Goal: Transaction & Acquisition: Obtain resource

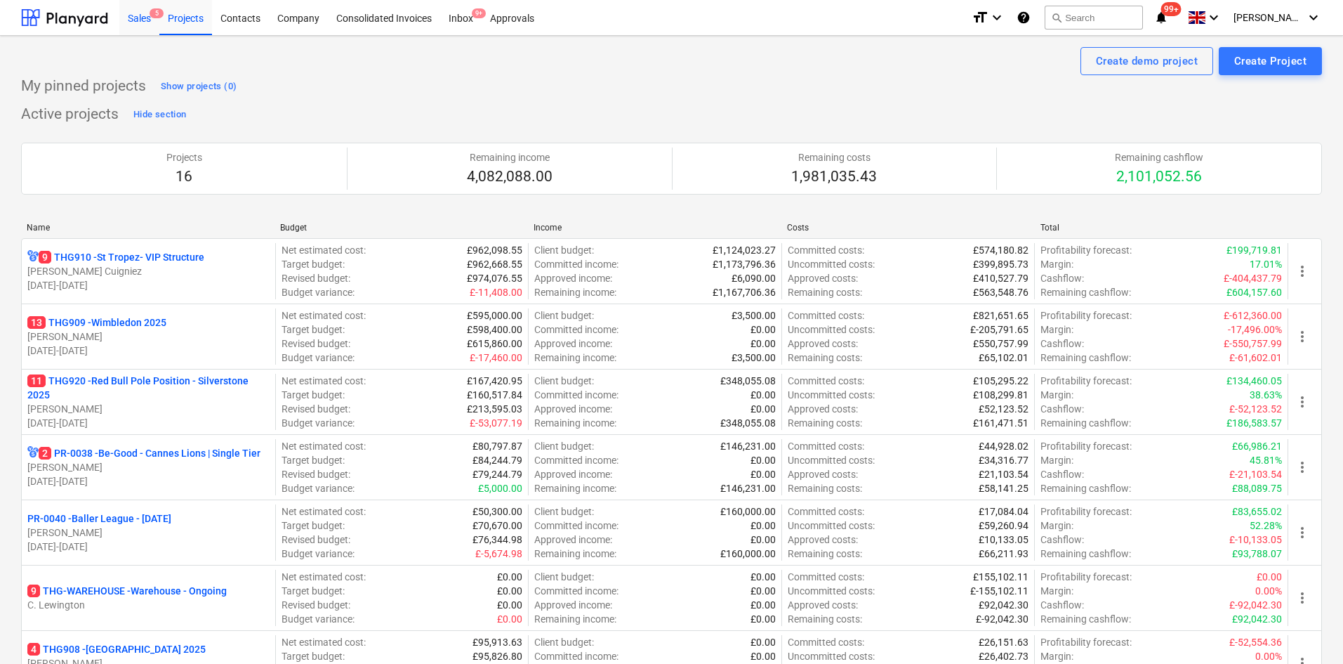
click at [136, 11] on div "Sales 5" at bounding box center [139, 17] width 40 height 36
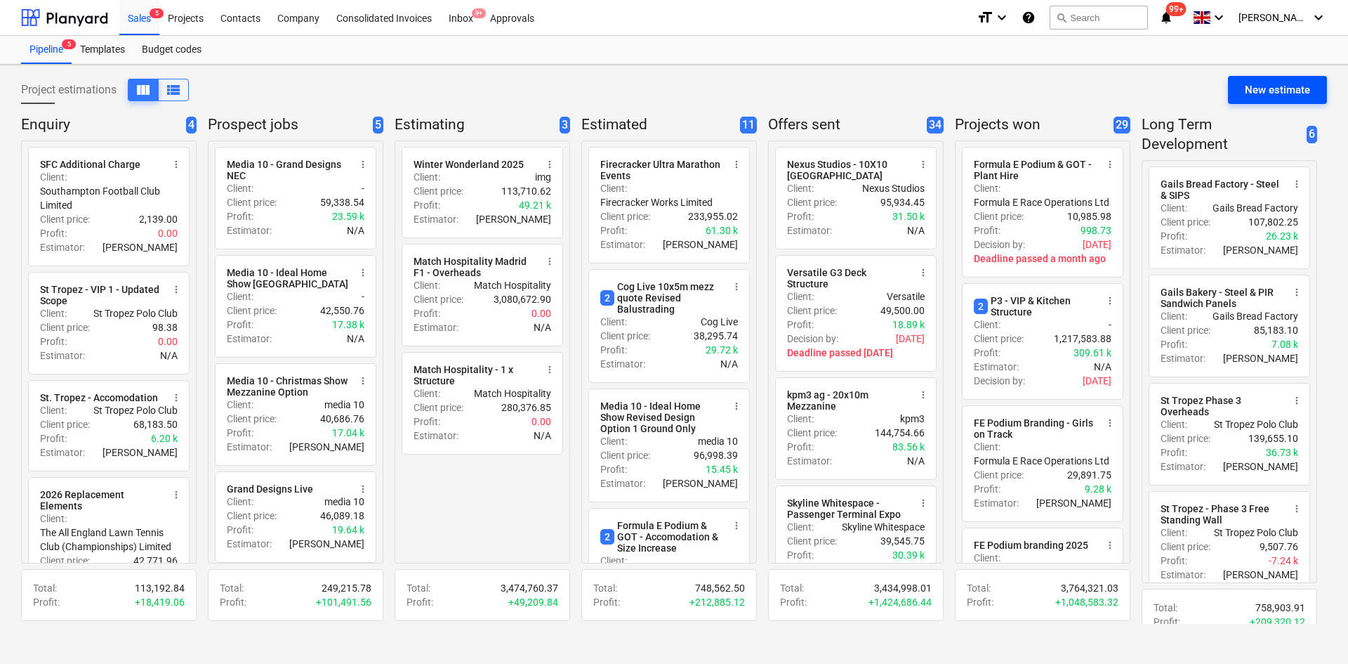
click at [1263, 92] on div "New estimate" at bounding box center [1277, 90] width 65 height 18
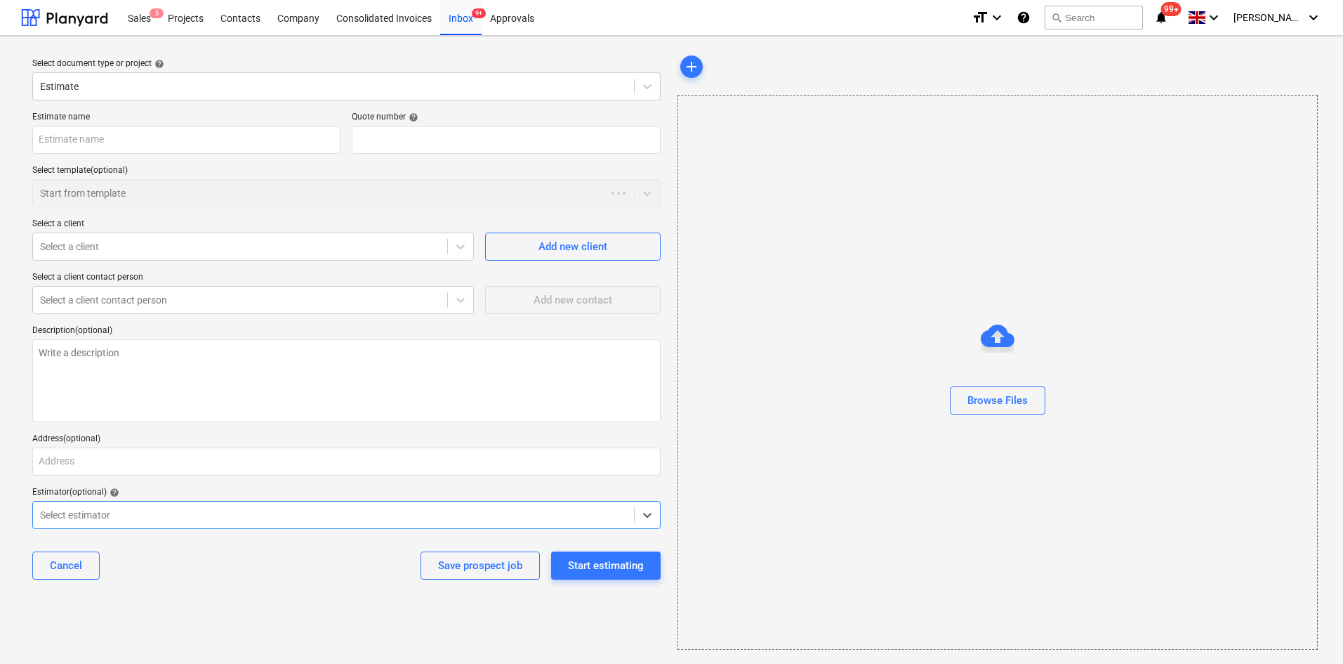
type textarea "x"
type input "QU-0187"
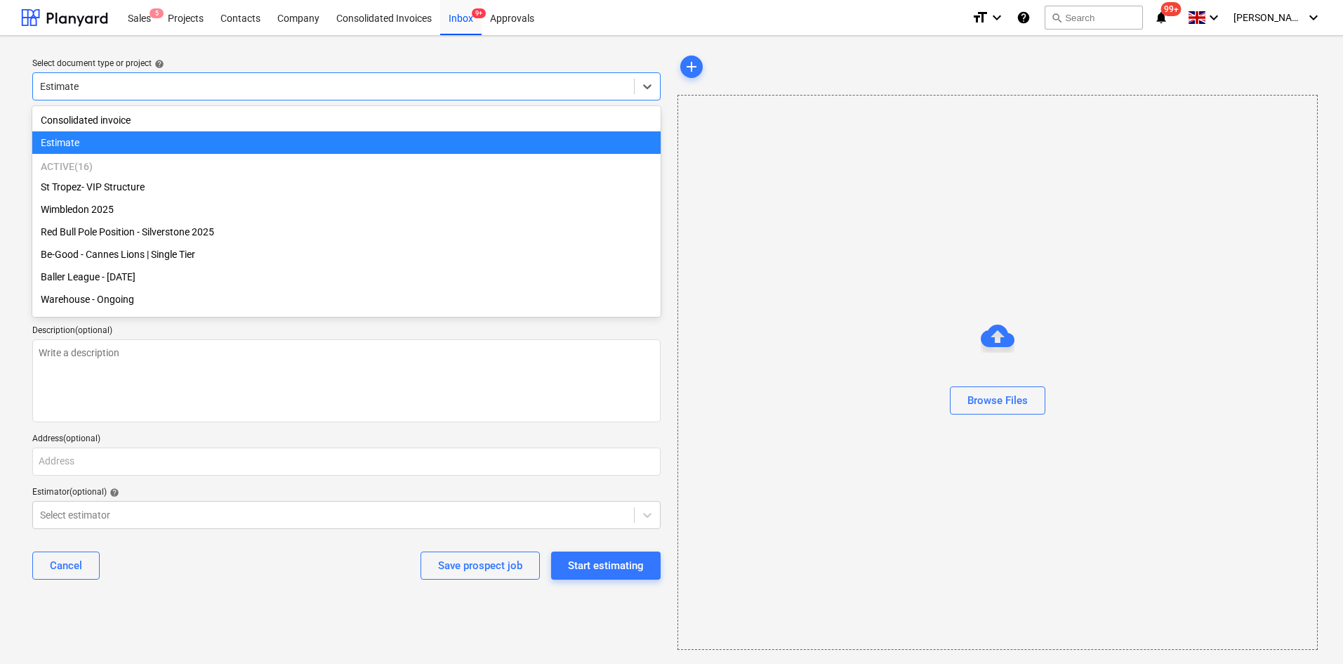
click at [164, 88] on div at bounding box center [333, 86] width 587 height 14
click at [161, 85] on div at bounding box center [333, 86] width 587 height 14
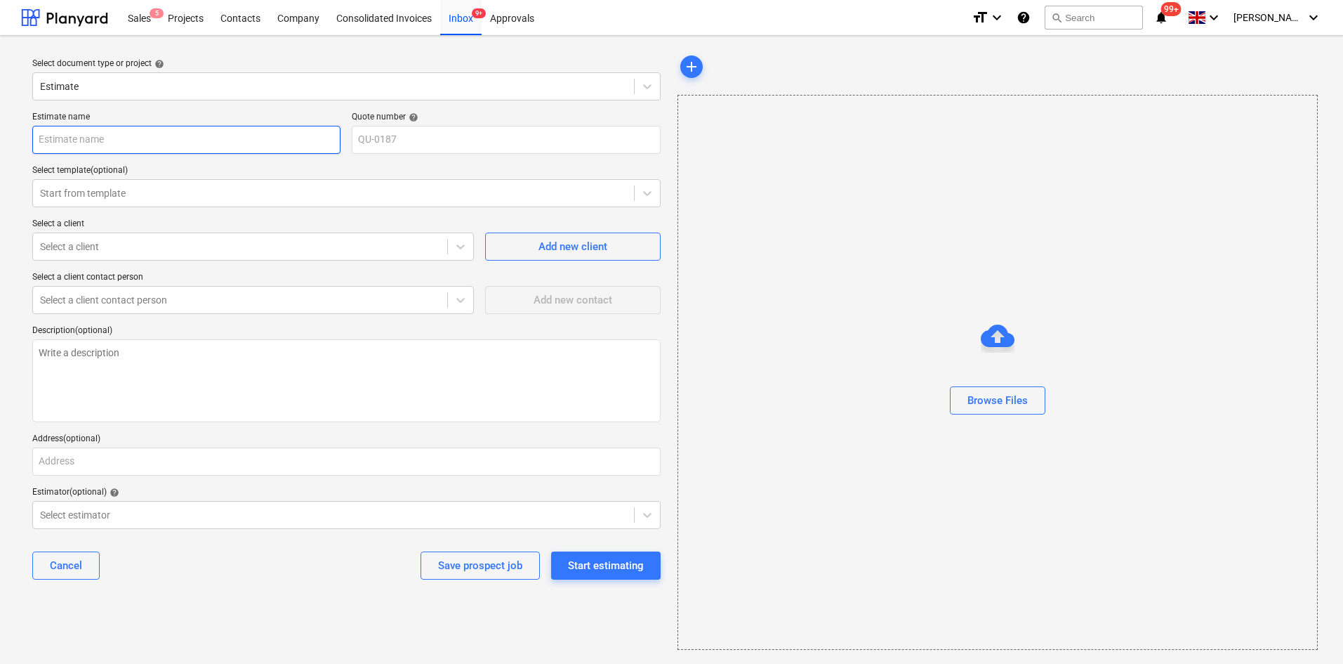
click at [150, 145] on input "text" at bounding box center [186, 140] width 308 height 28
click at [181, 23] on div "Projects" at bounding box center [185, 17] width 53 height 36
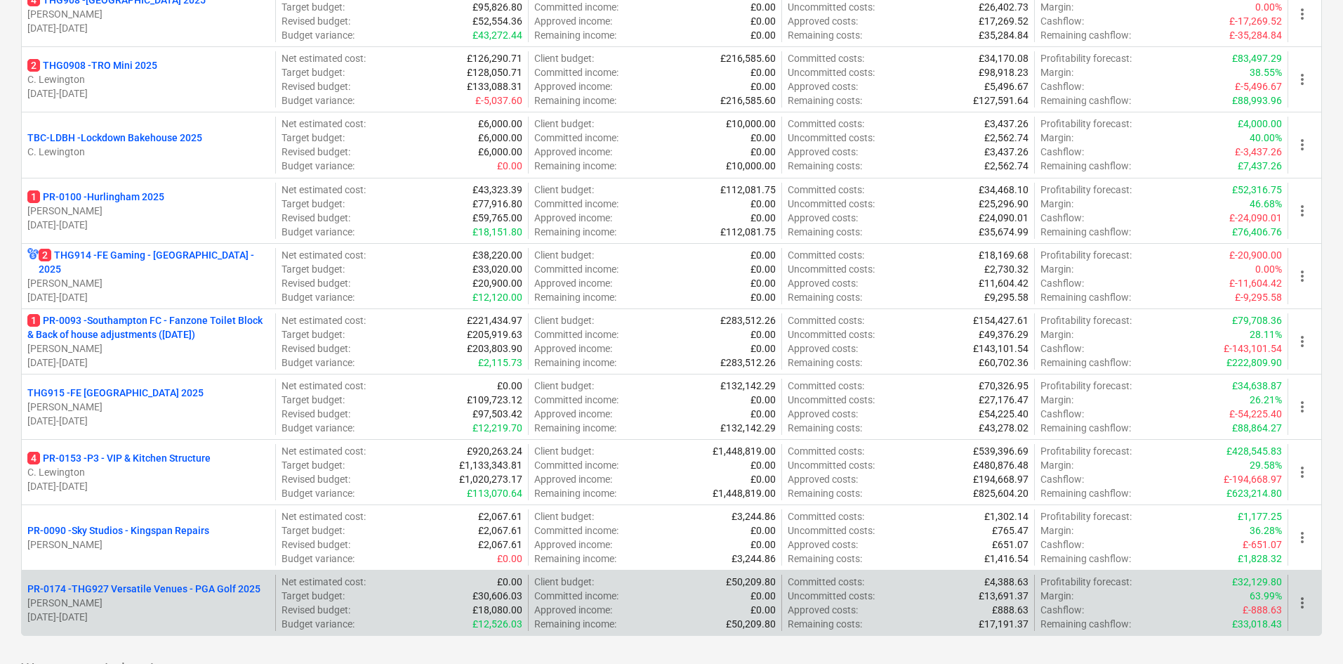
scroll to position [733, 0]
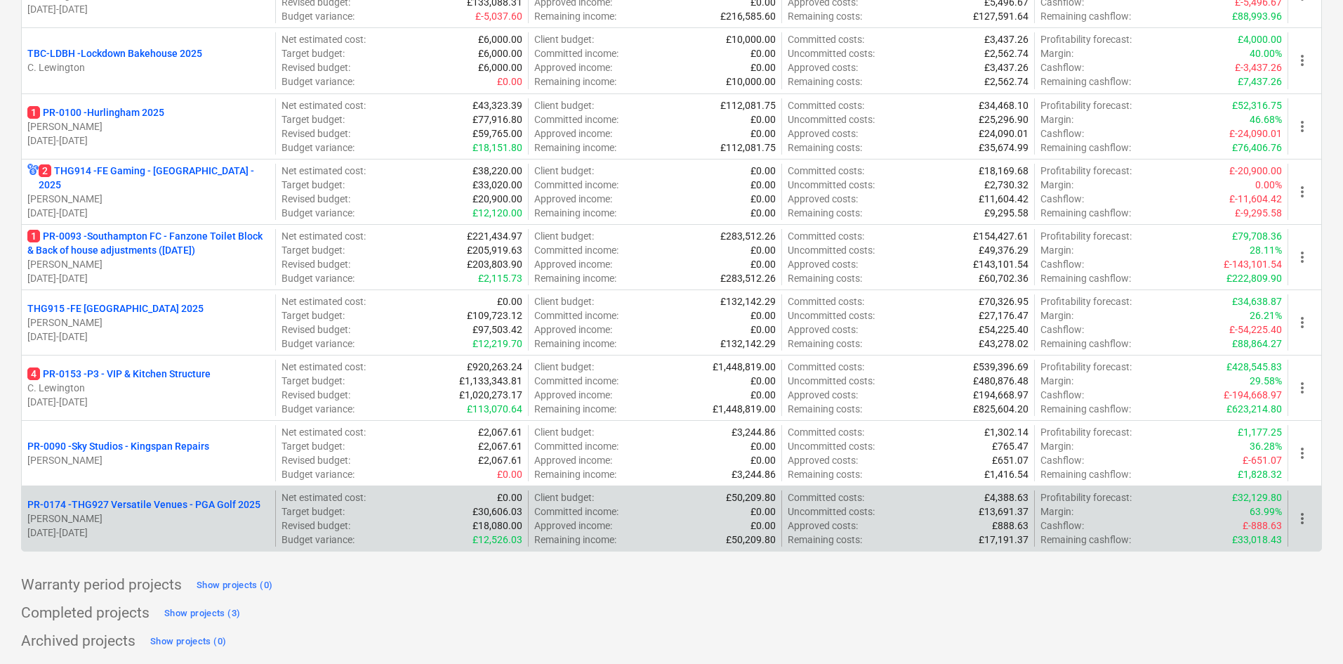
click at [63, 508] on p "PR-0174 - THG927 Versatile Venues - PGA Golf 2025" at bounding box center [143, 504] width 233 height 14
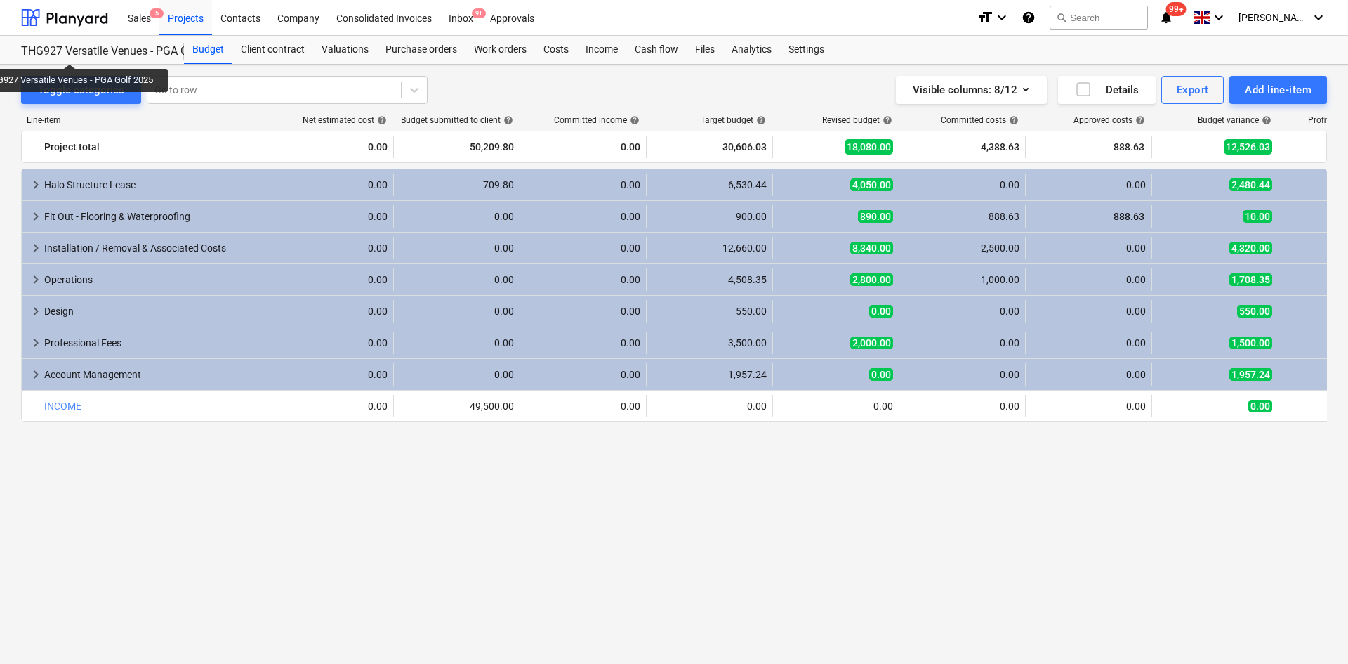
click at [71, 51] on div "THG927 Versatile Venues - PGA Golf 2025" at bounding box center [94, 51] width 146 height 15
click at [72, 54] on div "THG927 Versatile Venues - PGA Golf 2025" at bounding box center [94, 51] width 146 height 15
click at [73, 55] on div "THG927 Versatile Venues - PGA Golf 2025" at bounding box center [94, 51] width 146 height 15
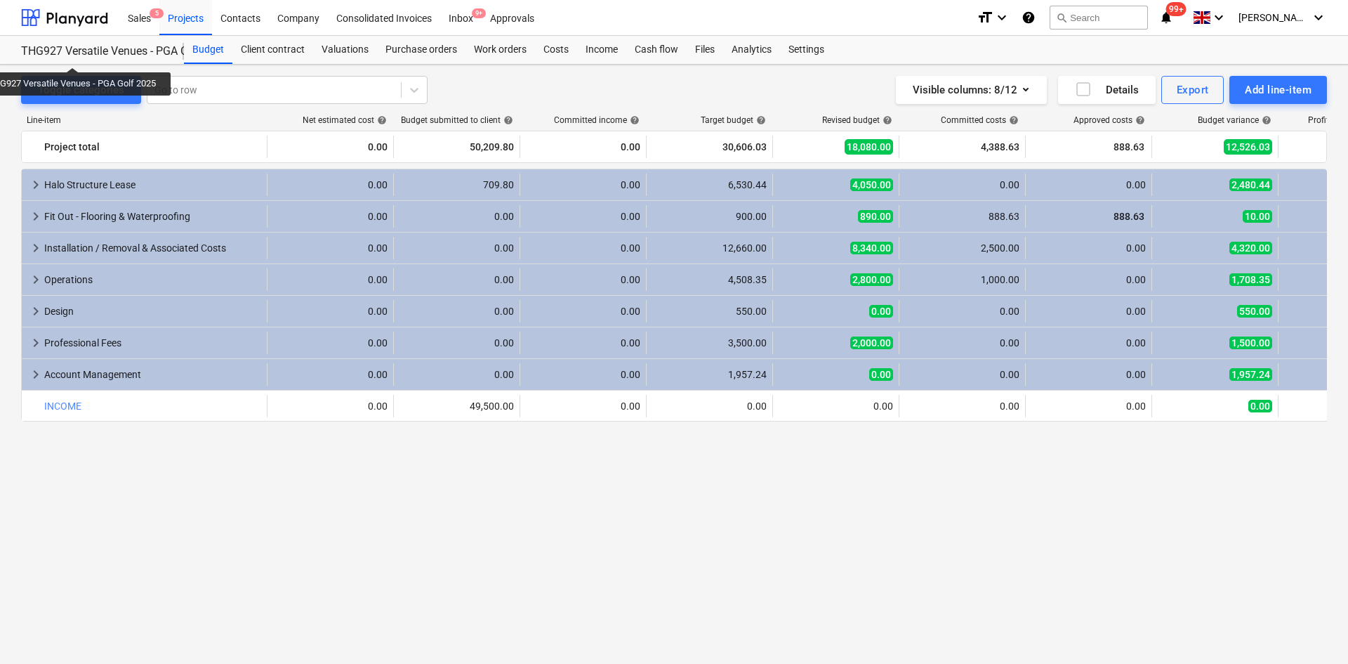
drag, startPoint x: 73, startPoint y: 55, endPoint x: 88, endPoint y: 44, distance: 19.1
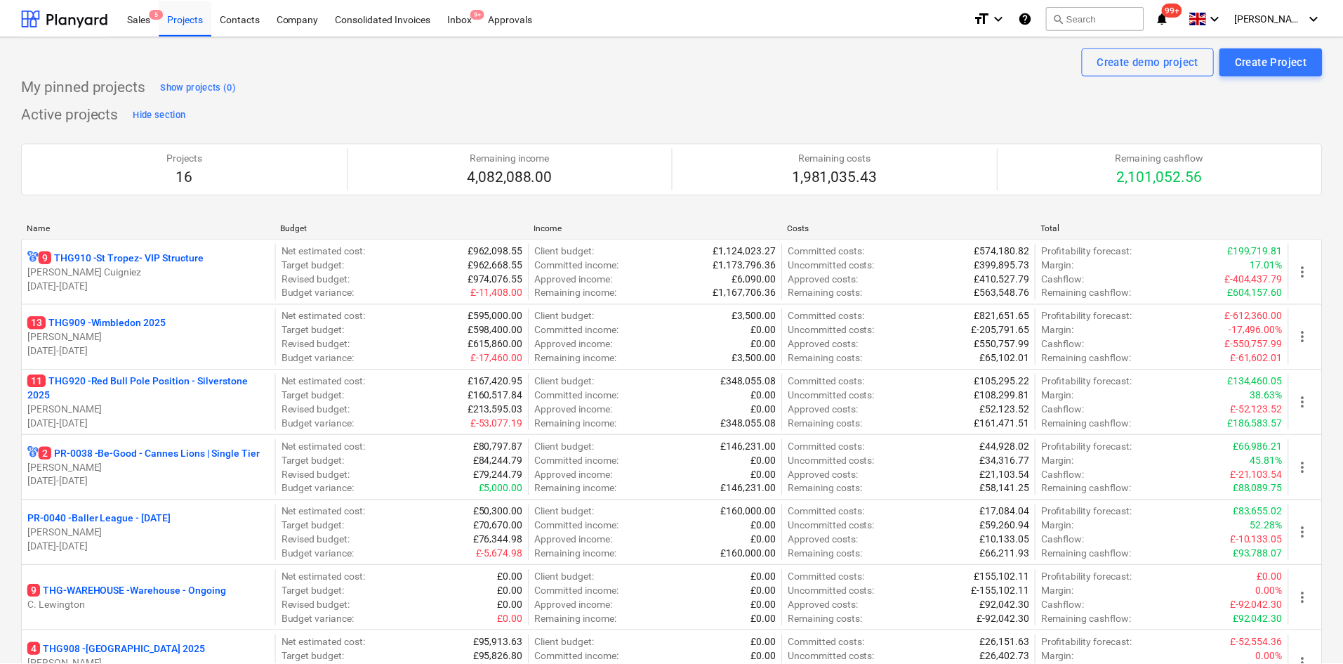
scroll to position [733, 0]
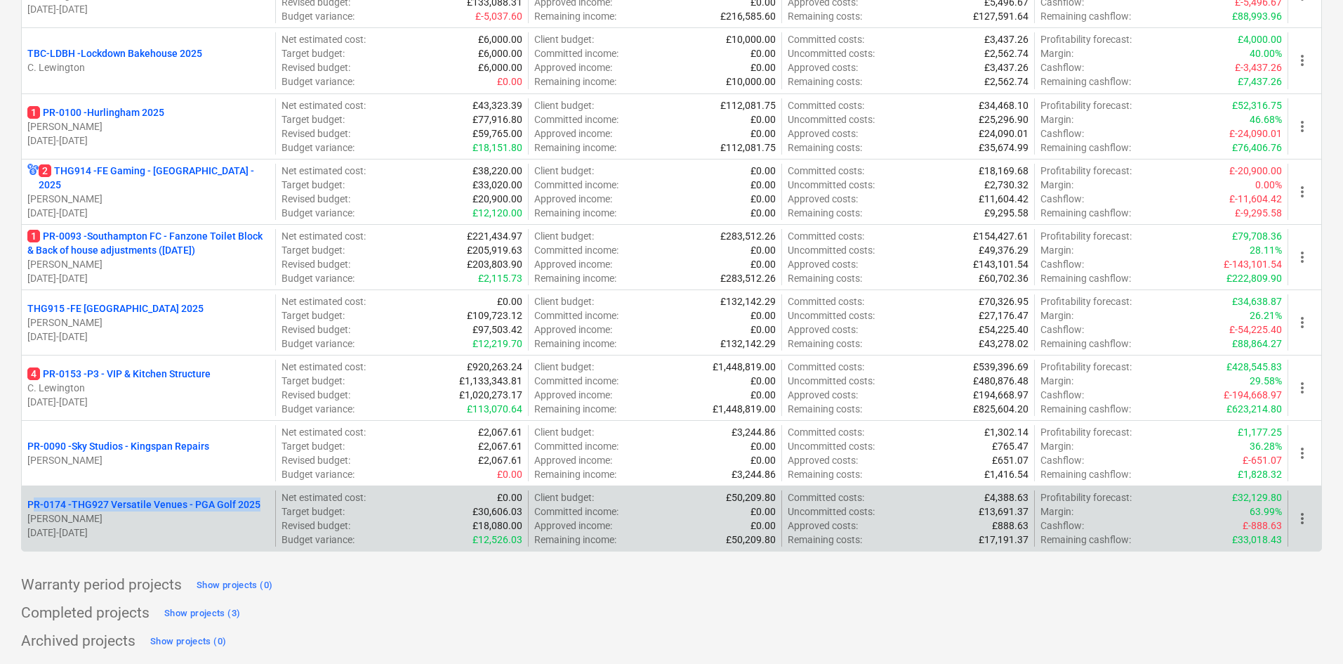
drag, startPoint x: 11, startPoint y: 498, endPoint x: 263, endPoint y: 497, distance: 252.1
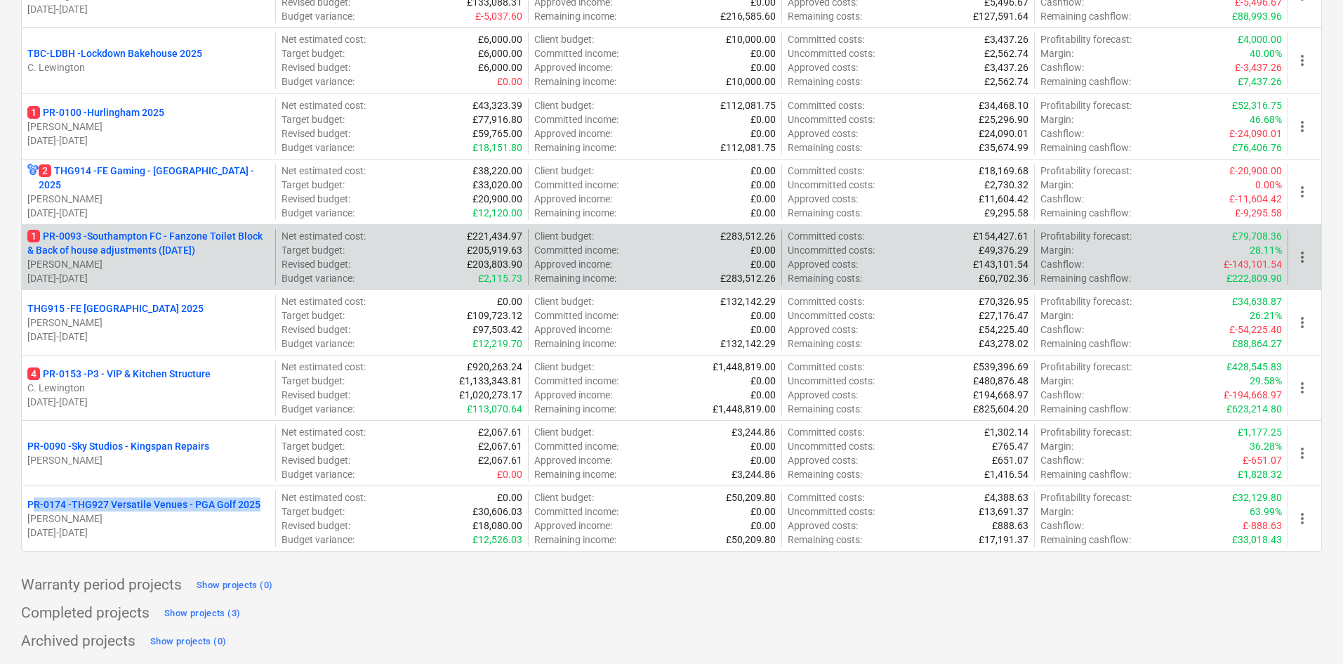
copy p "PR-0174 - THG927 Versatile Venues - PGA Golf 2025"
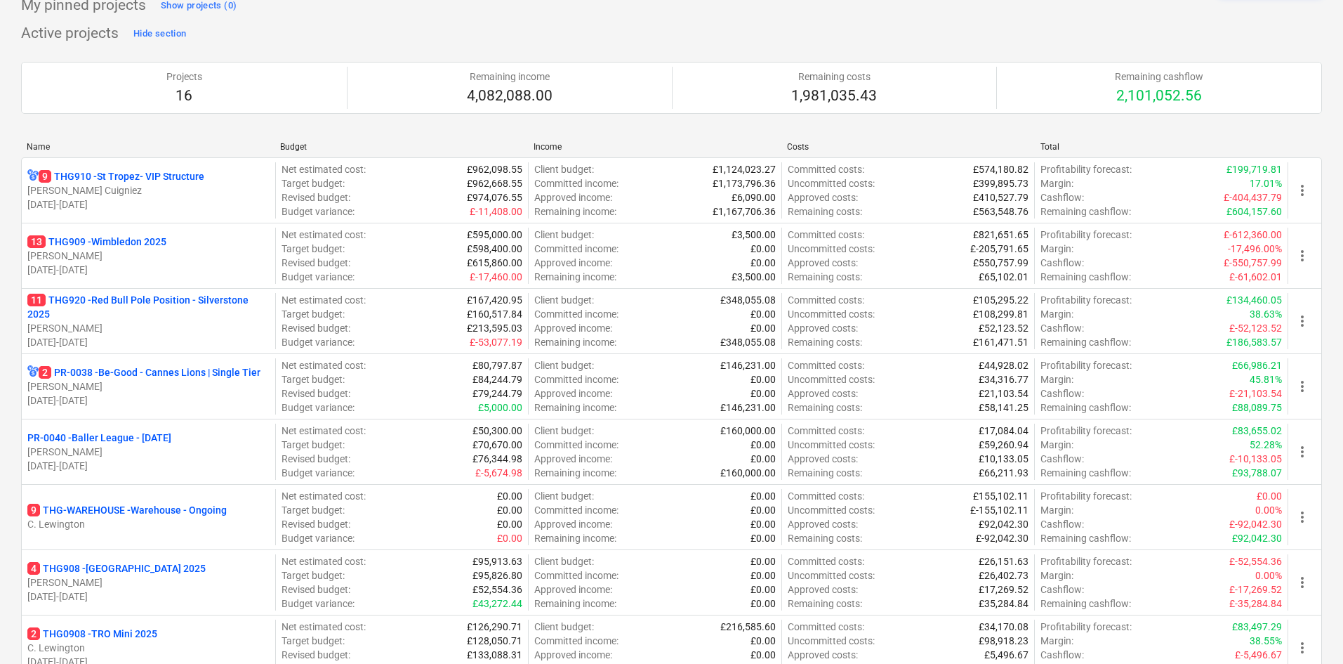
scroll to position [0, 0]
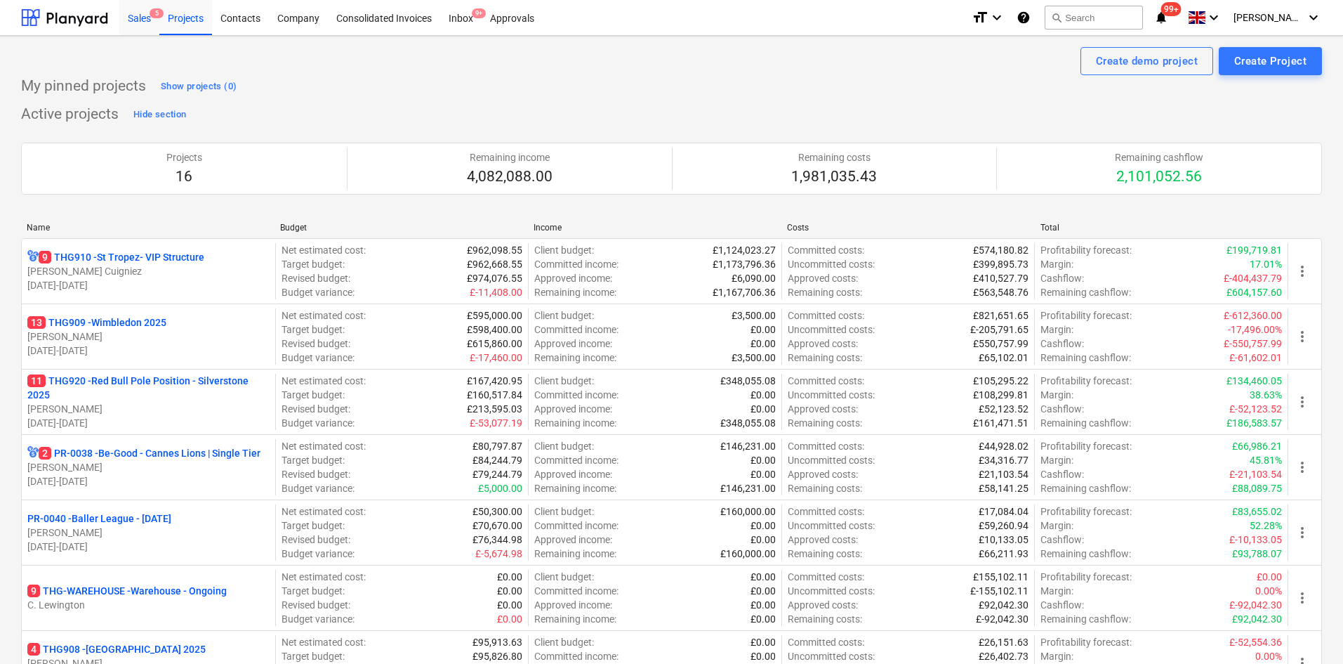
click at [125, 15] on div "Sales 5" at bounding box center [139, 17] width 40 height 36
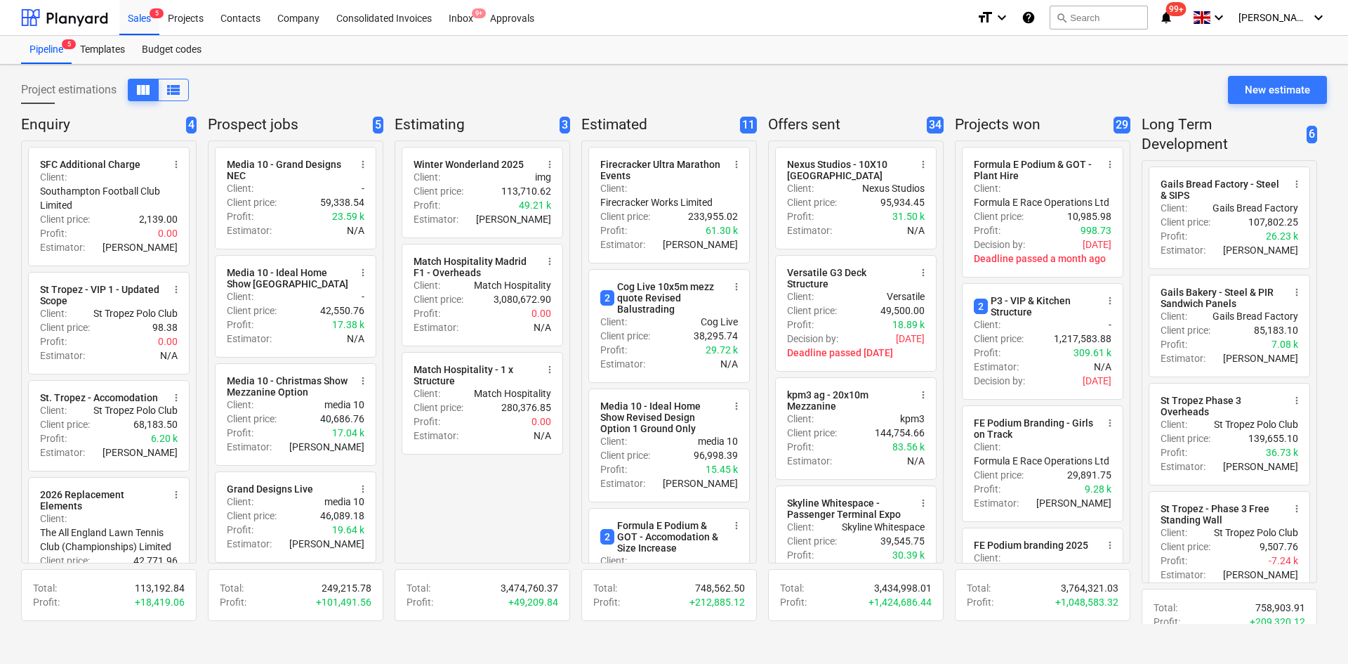
click at [1280, 75] on div "Project estimations view_column view_list New estimate Enquiry 4 radio_button_u…" at bounding box center [674, 364] width 1348 height 599
click at [1277, 84] on div "New estimate" at bounding box center [1277, 90] width 65 height 18
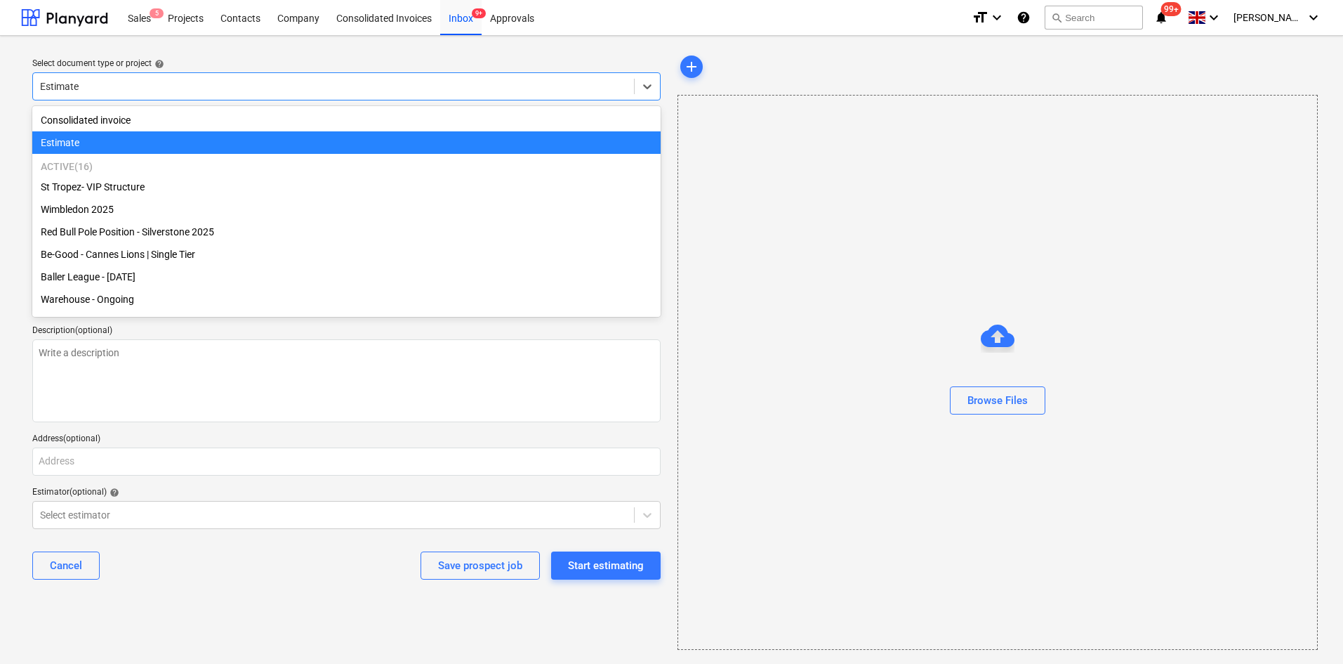
click at [116, 84] on div at bounding box center [333, 86] width 587 height 14
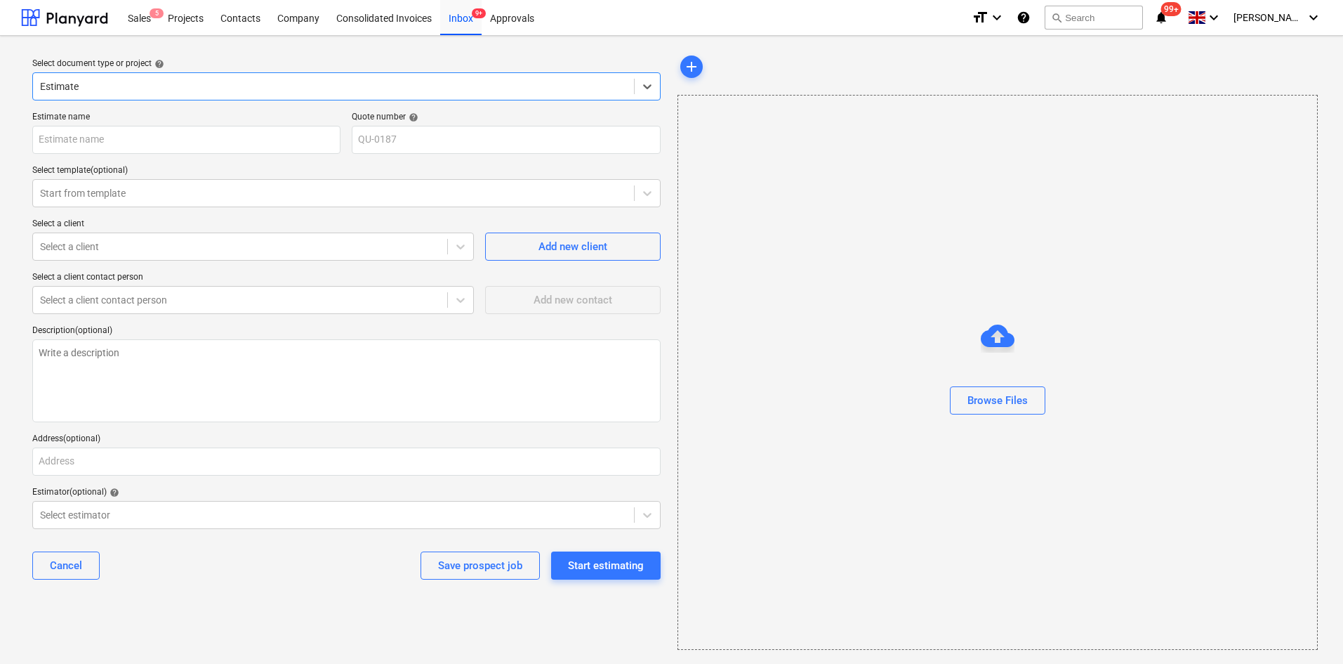
click at [124, 79] on div at bounding box center [333, 86] width 587 height 14
click at [109, 128] on input "text" at bounding box center [186, 140] width 308 height 28
paste input "Versatile Venues - Labour"
type textarea "x"
type input "Versatile Venues - Labour"
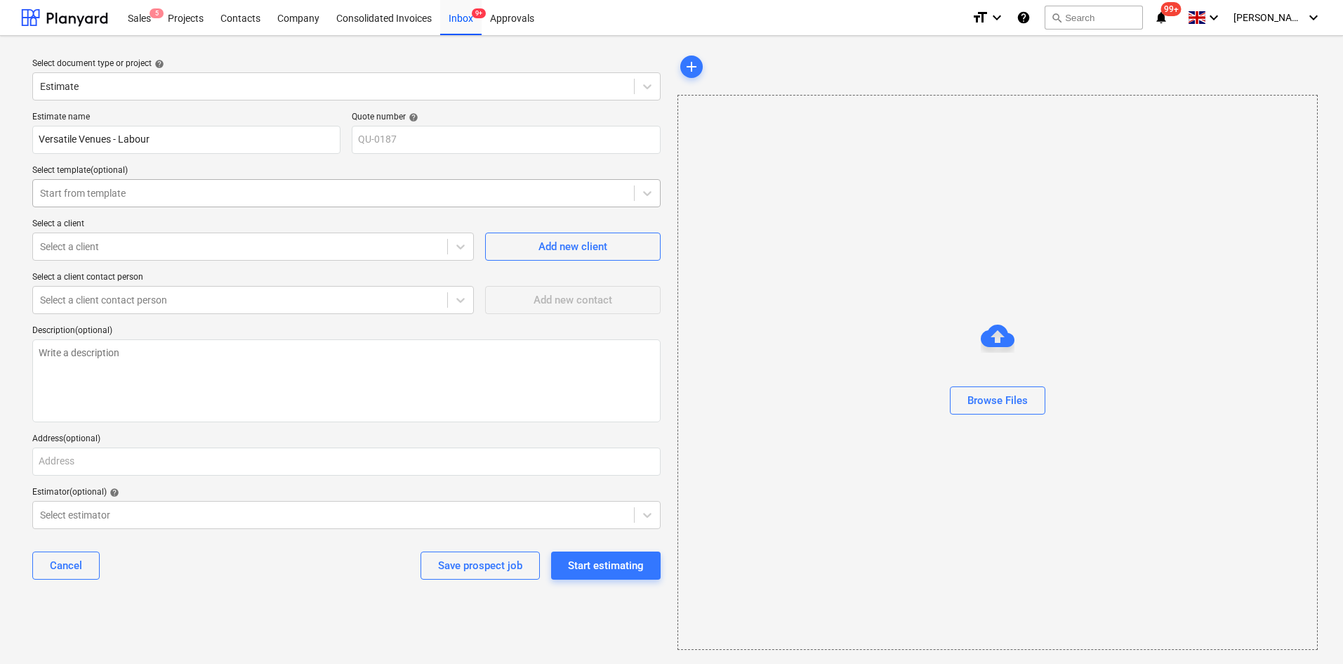
type textarea "x"
click at [163, 191] on div at bounding box center [333, 193] width 587 height 14
click at [165, 197] on div at bounding box center [333, 193] width 587 height 14
click at [169, 237] on div "Select a client" at bounding box center [240, 247] width 414 height 20
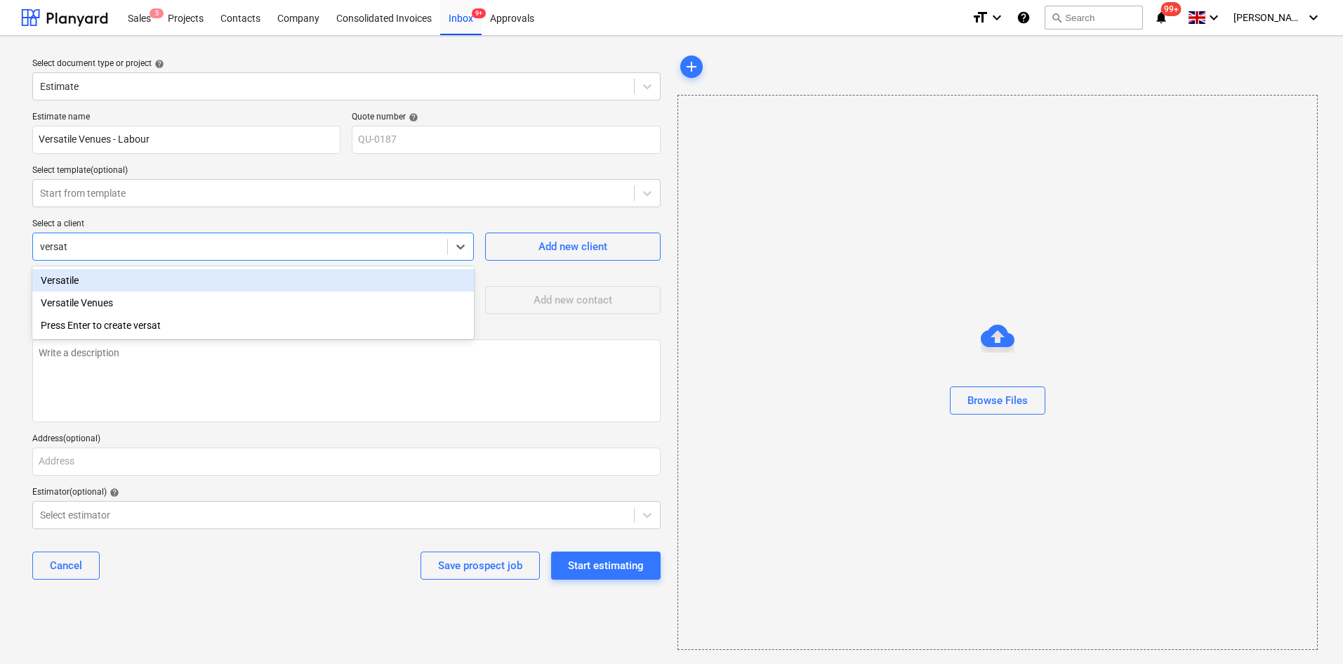
type input "versati"
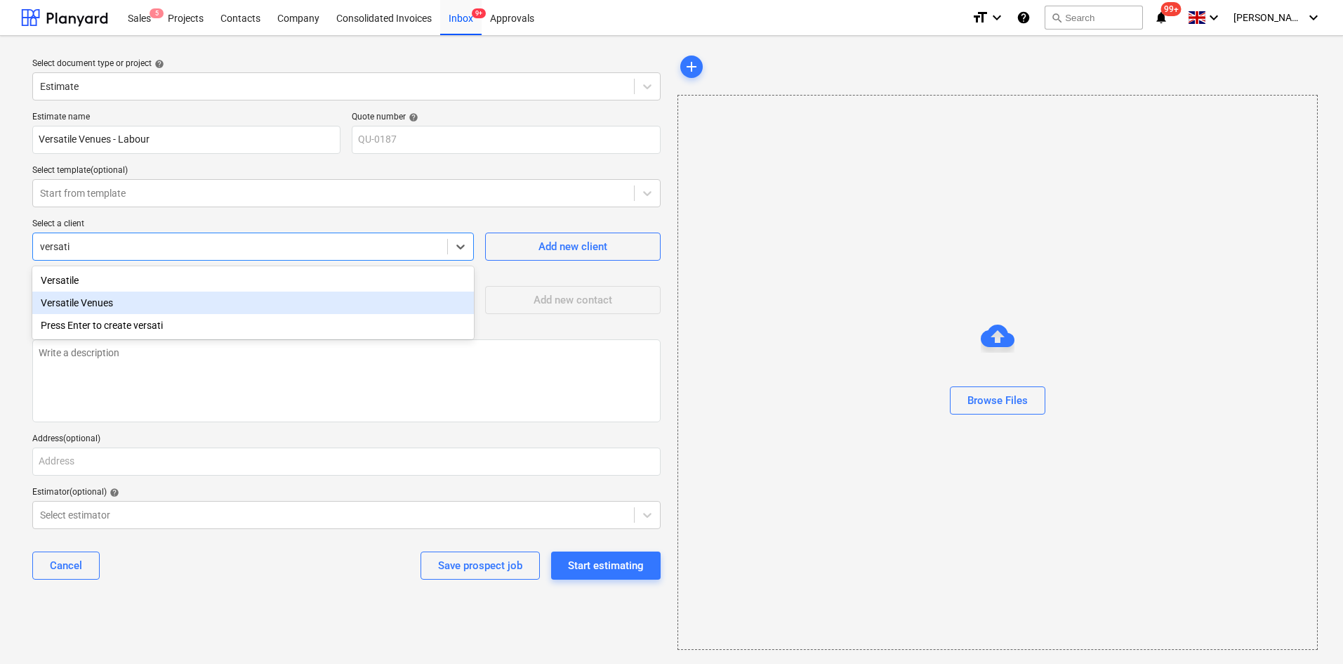
type textarea "x"
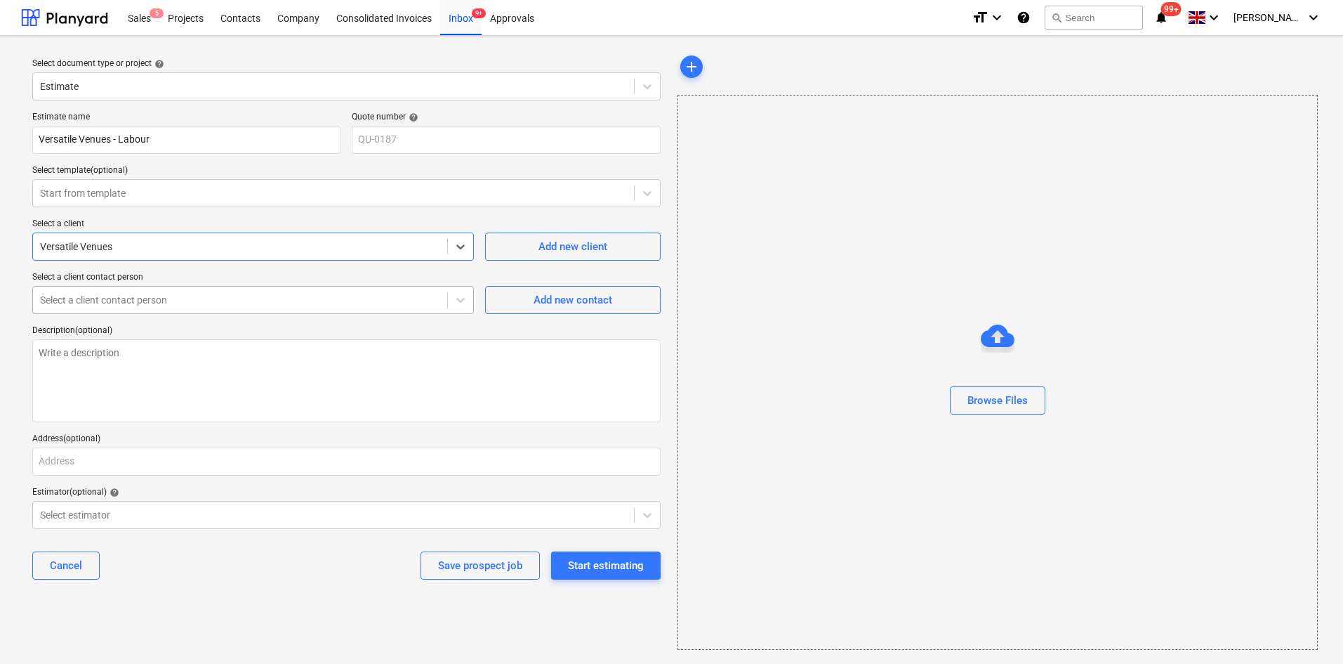
click at [129, 302] on div at bounding box center [240, 300] width 400 height 14
type textarea "x"
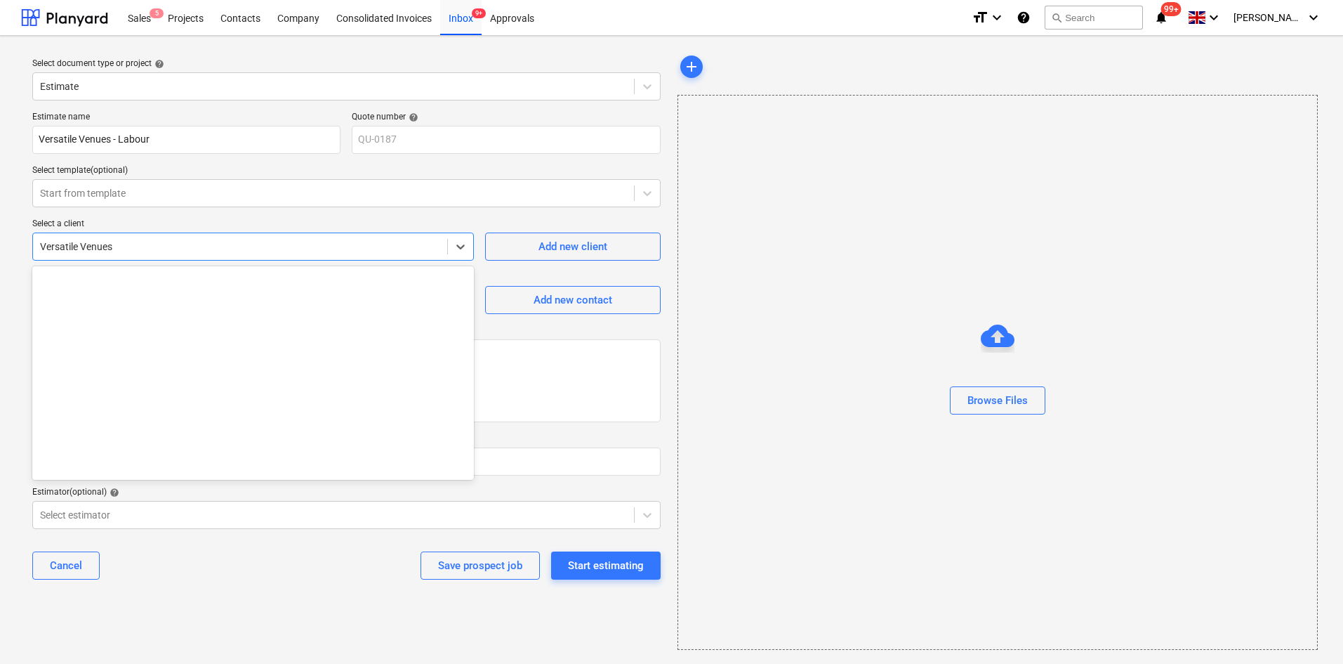
click at [150, 250] on div at bounding box center [240, 246] width 400 height 14
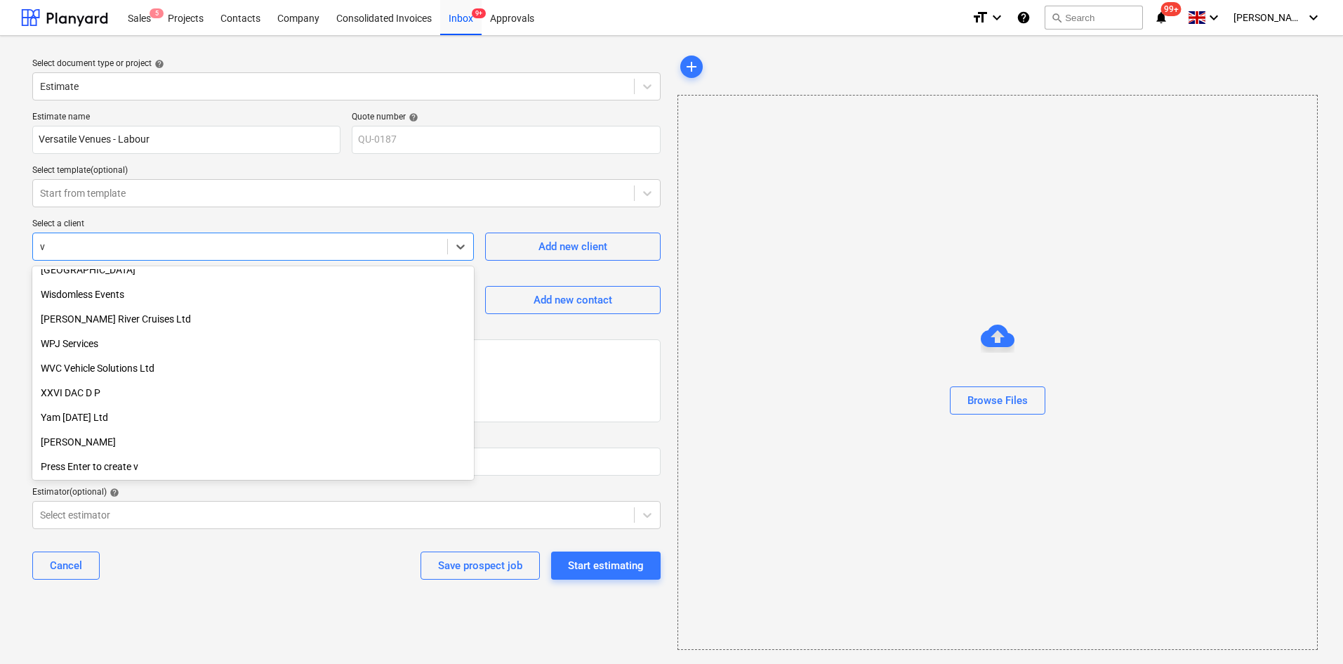
scroll to position [1485, 0]
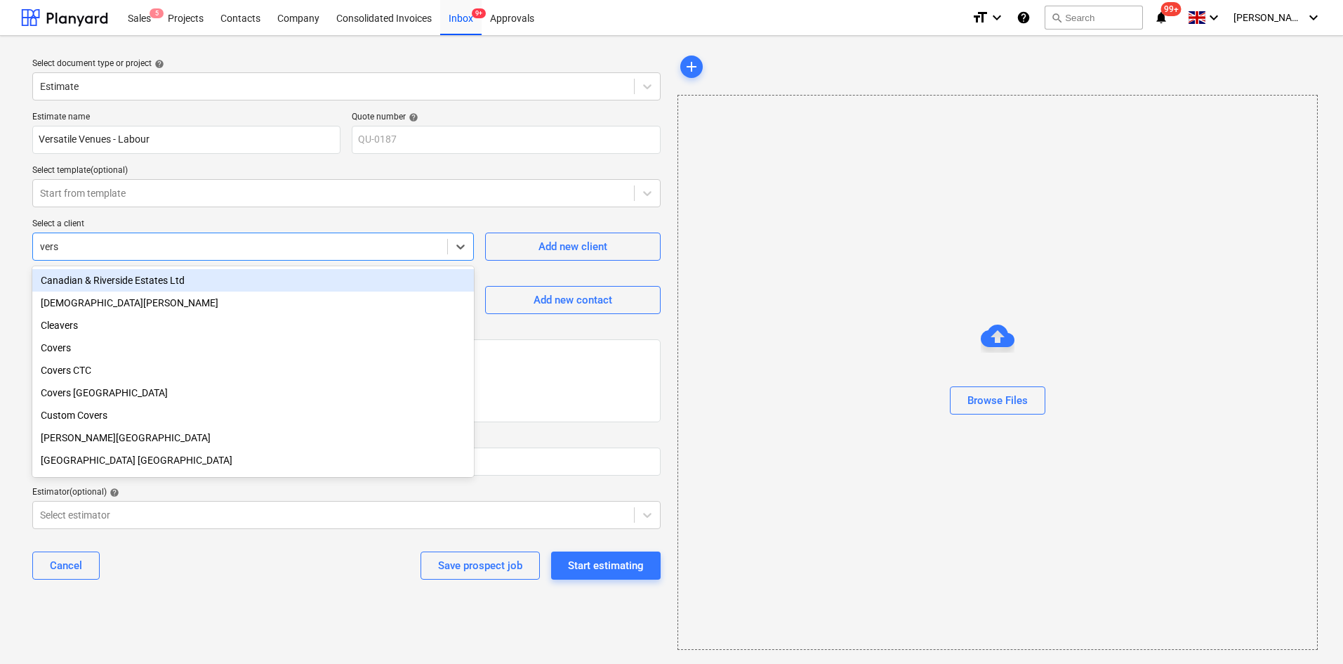
type input "versa"
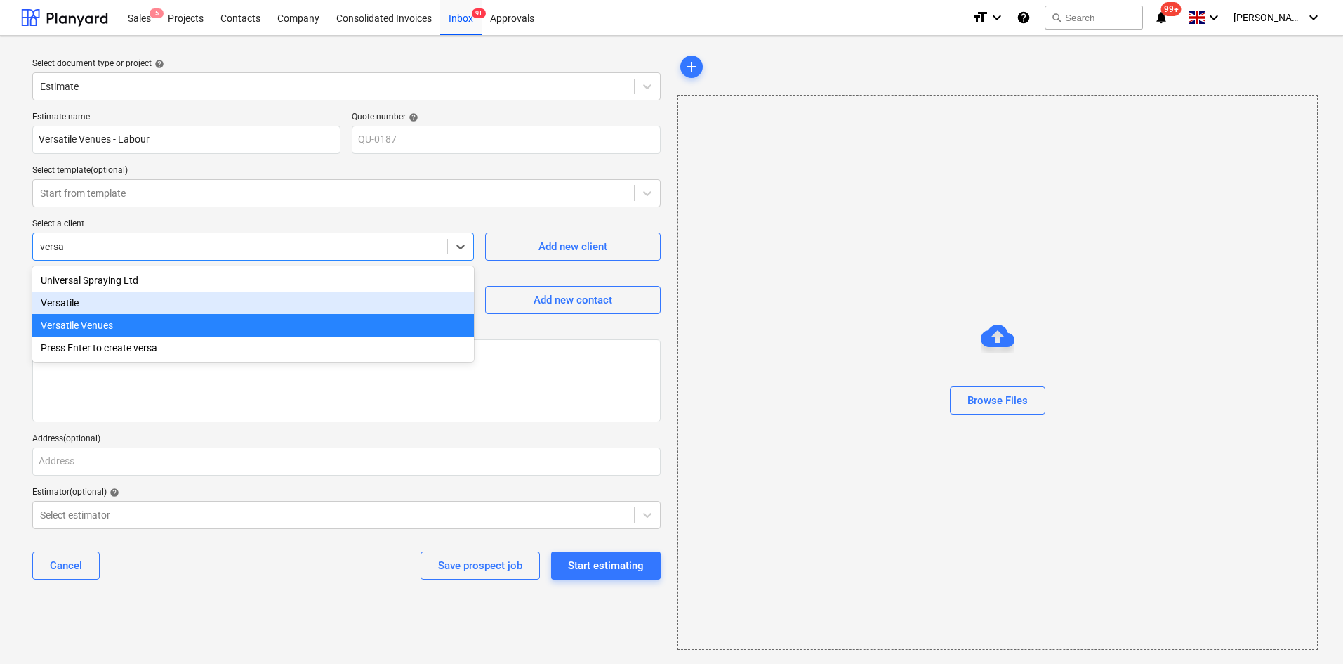
click at [109, 304] on div "Versatile" at bounding box center [253, 302] width 442 height 22
type textarea "x"
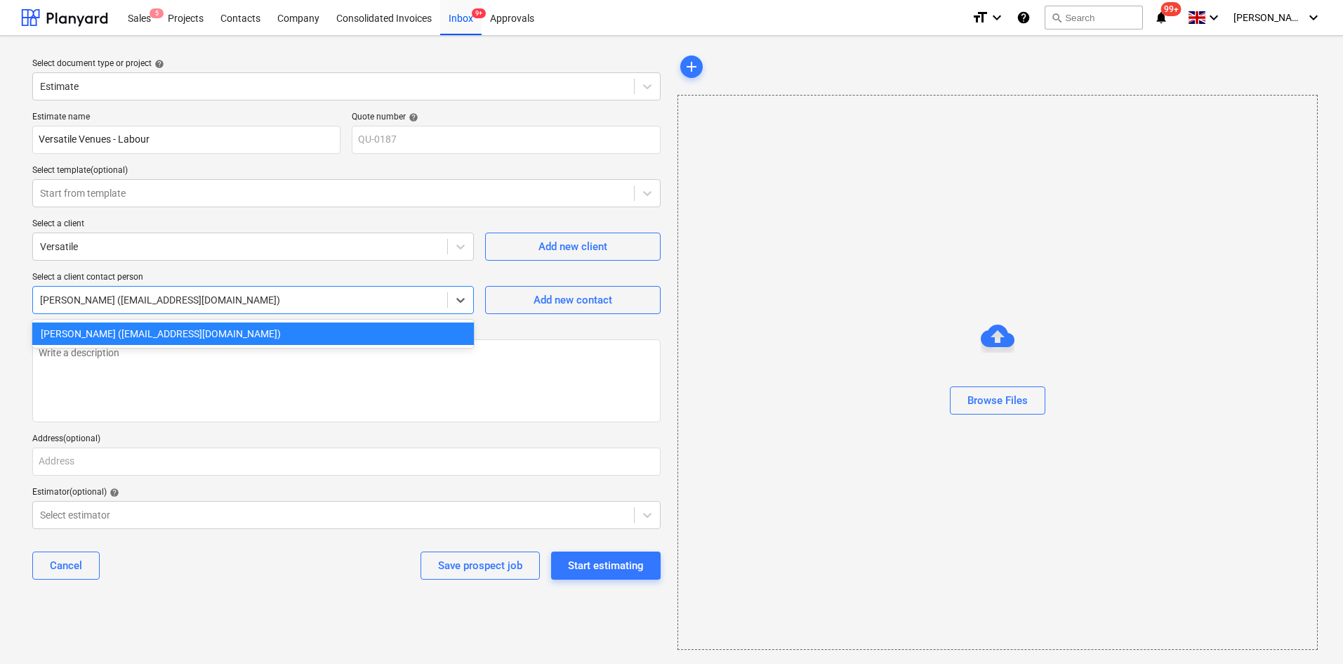
click at [118, 308] on div "[PERSON_NAME] ([EMAIL_ADDRESS][DOMAIN_NAME])" at bounding box center [240, 300] width 414 height 20
click at [119, 311] on div "[PERSON_NAME] ([EMAIL_ADDRESS][DOMAIN_NAME])" at bounding box center [253, 300] width 442 height 28
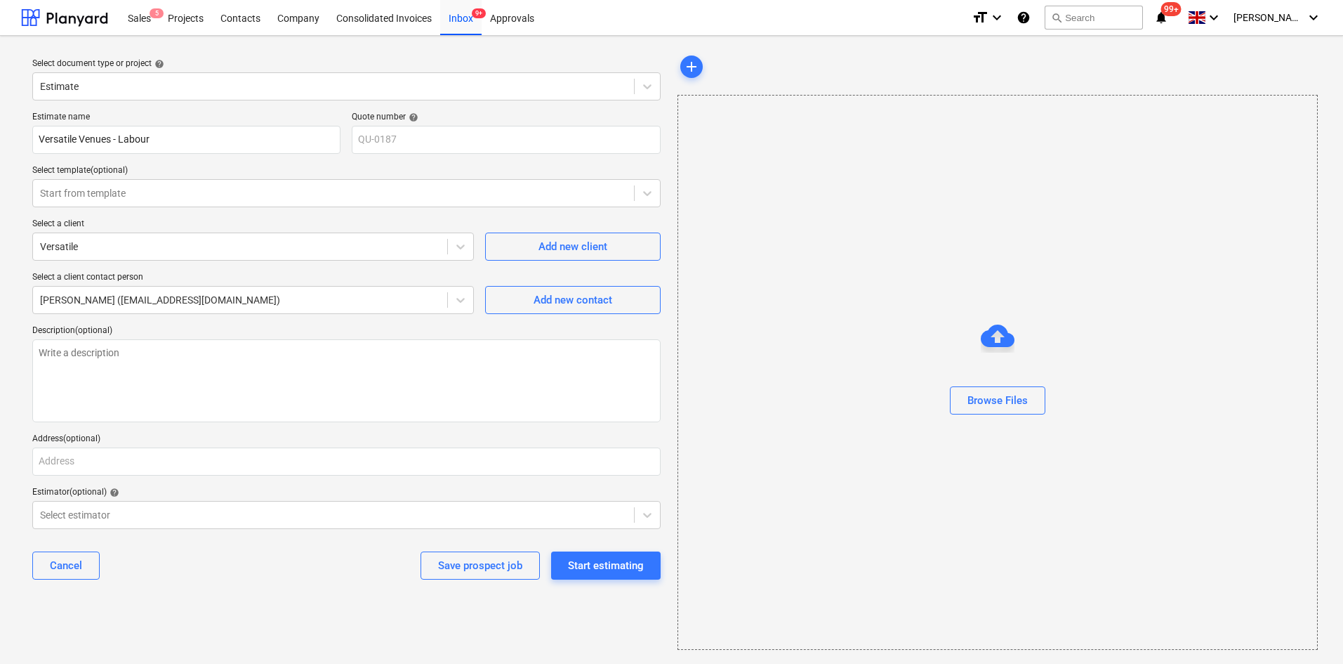
drag, startPoint x: 104, startPoint y: 481, endPoint x: 104, endPoint y: 493, distance: 11.9
click at [105, 480] on div "Estimate name Versatile Venues - Labour Quote number help QU-0187 Select templa…" at bounding box center [347, 351] width 640 height 490
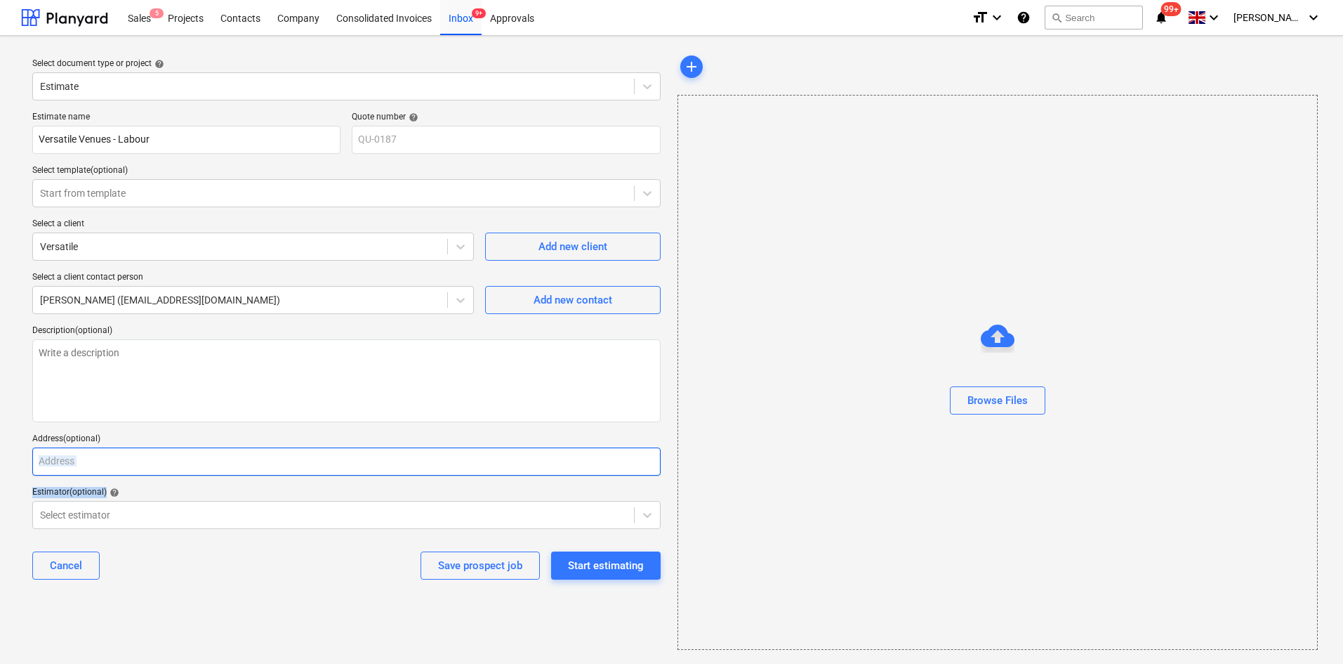
click at [106, 451] on input "text" at bounding box center [346, 461] width 629 height 28
click at [107, 463] on input "text" at bounding box center [346, 461] width 629 height 28
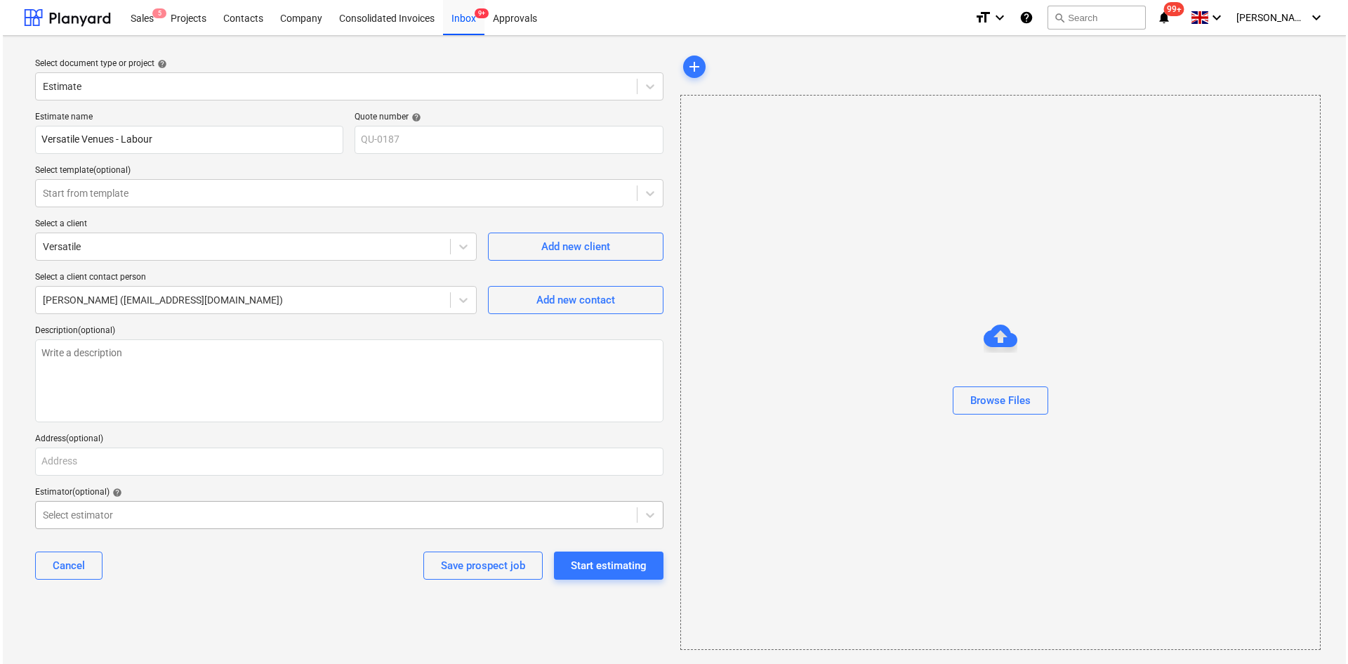
scroll to position [3, 0]
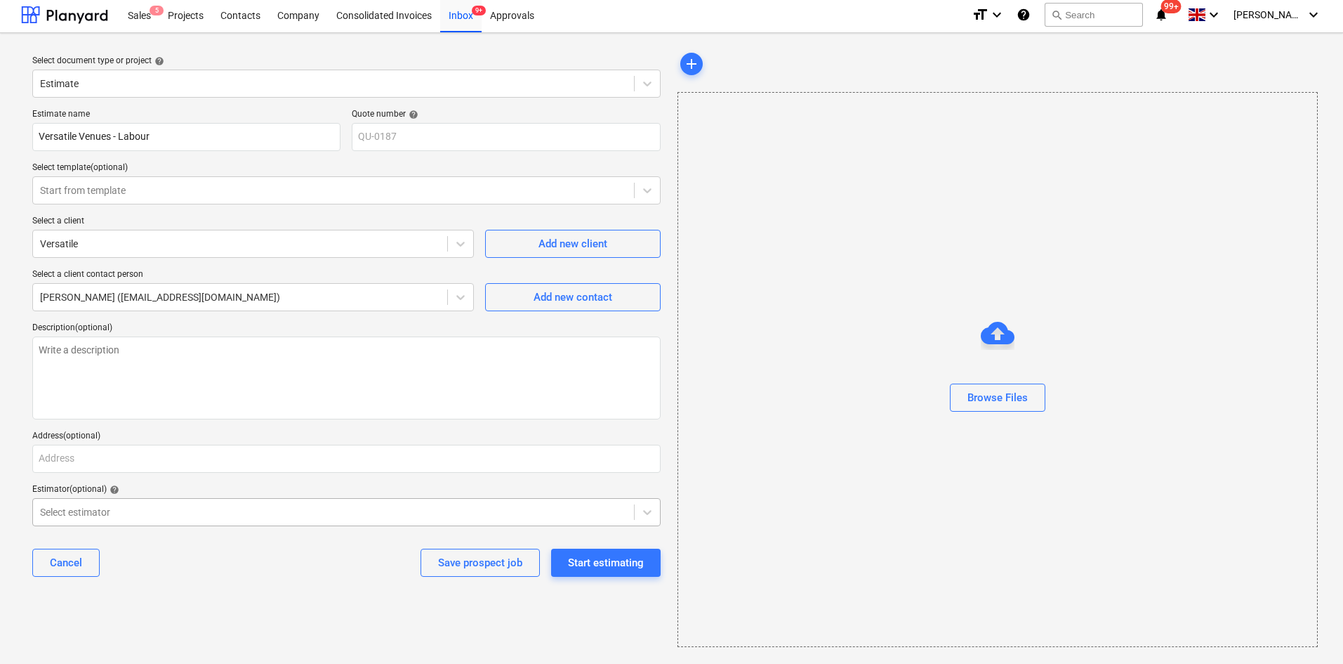
click at [116, 515] on div at bounding box center [333, 512] width 587 height 14
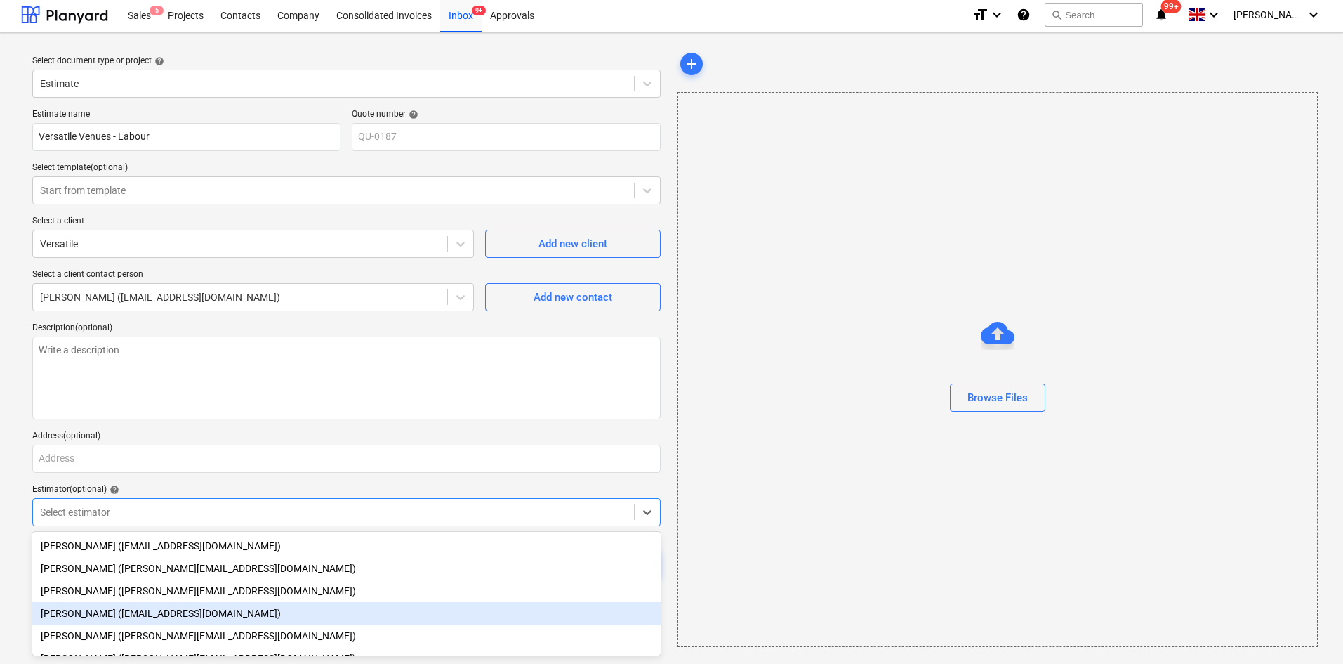
click at [152, 620] on div "[PERSON_NAME] ([EMAIL_ADDRESS][DOMAIN_NAME])" at bounding box center [346, 613] width 629 height 22
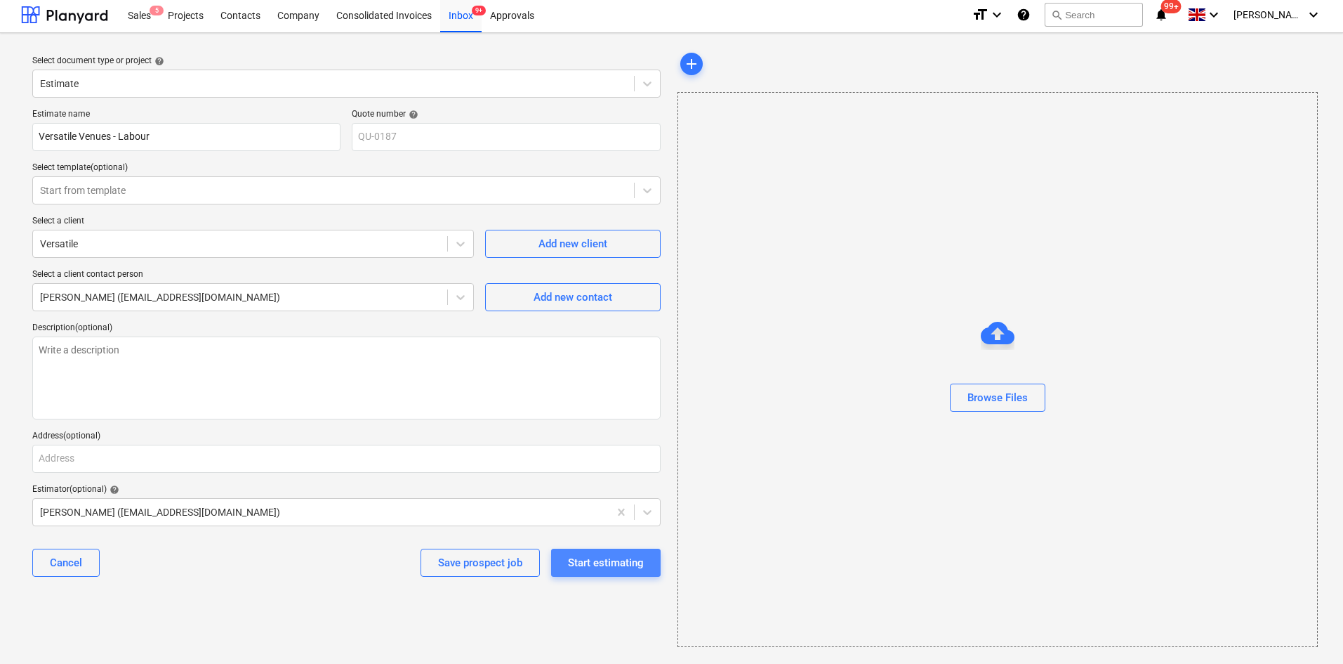
click at [577, 555] on div "Start estimating" at bounding box center [606, 562] width 76 height 18
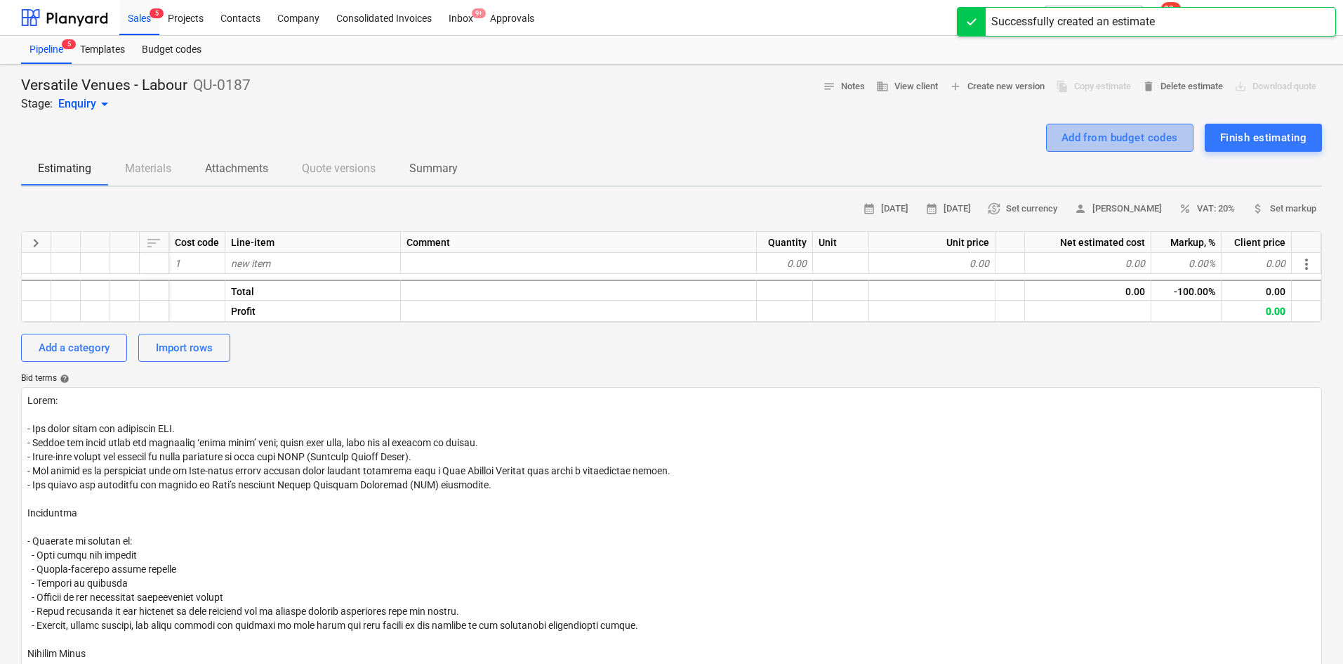
click at [1140, 143] on div "Add from budget codes" at bounding box center [1120, 138] width 117 height 18
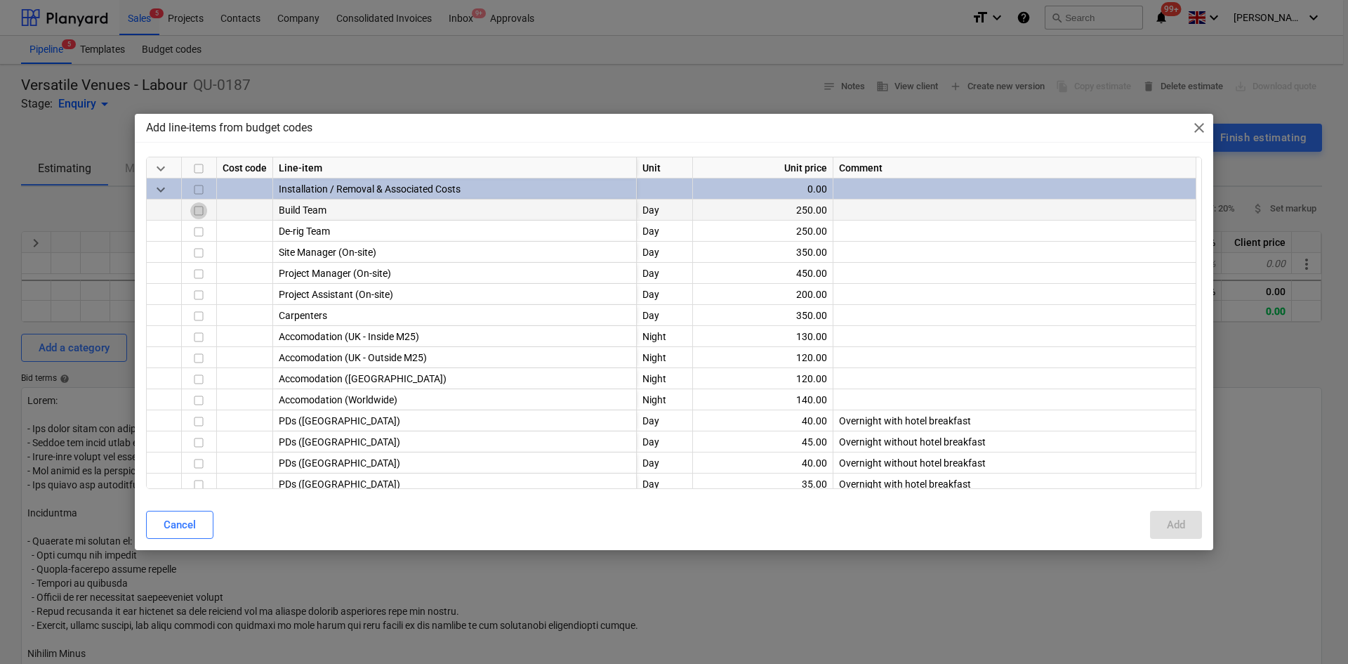
click at [193, 205] on input "checkbox" at bounding box center [198, 210] width 17 height 17
click at [200, 229] on input "checkbox" at bounding box center [198, 231] width 17 height 17
click at [1178, 522] on div "Add" at bounding box center [1176, 524] width 18 height 18
type textarea "x"
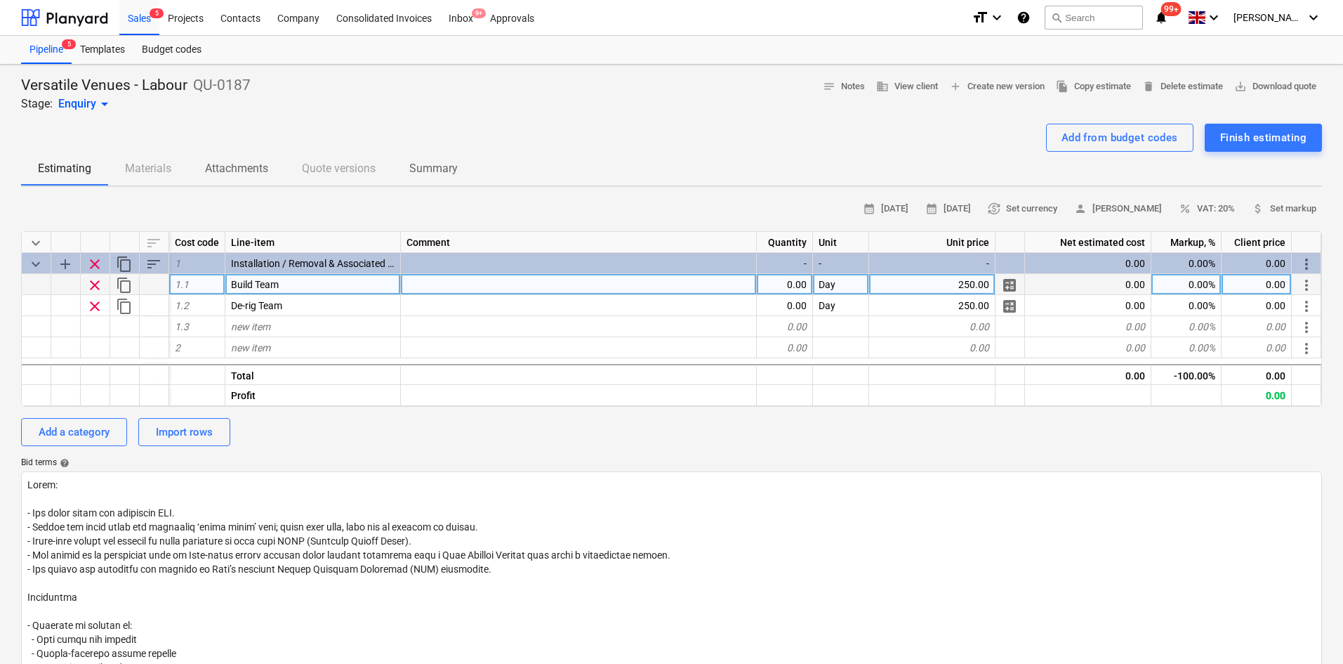
click at [785, 288] on div "0.00" at bounding box center [785, 284] width 56 height 21
type input "2"
type textarea "x"
click at [475, 280] on div at bounding box center [579, 284] width 356 height 21
type input "2"
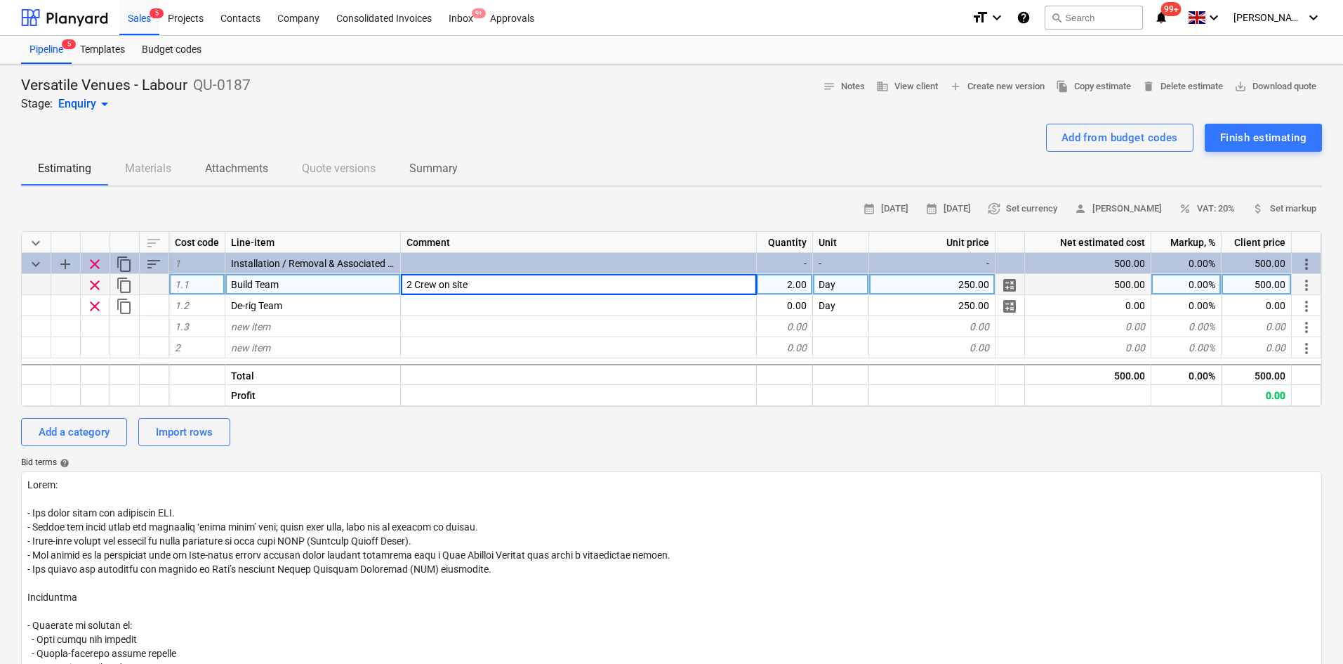
type input "2 Crew on site"
type textarea "x"
click at [506, 281] on div "2 Crew on site" at bounding box center [579, 284] width 356 height 21
click at [506, 282] on input "2 Crew on site" at bounding box center [578, 284] width 355 height 20
click at [513, 288] on input "2 Crew on site" at bounding box center [578, 284] width 355 height 20
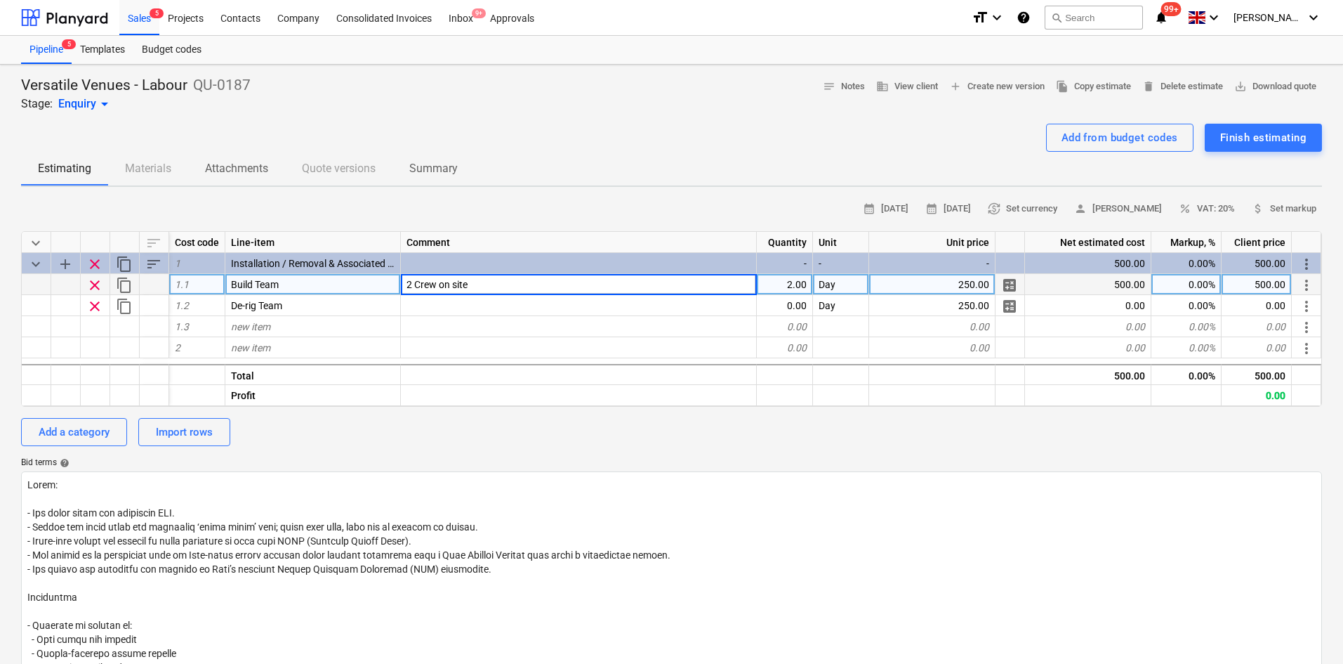
type input "2 Crew on site [DATE]"
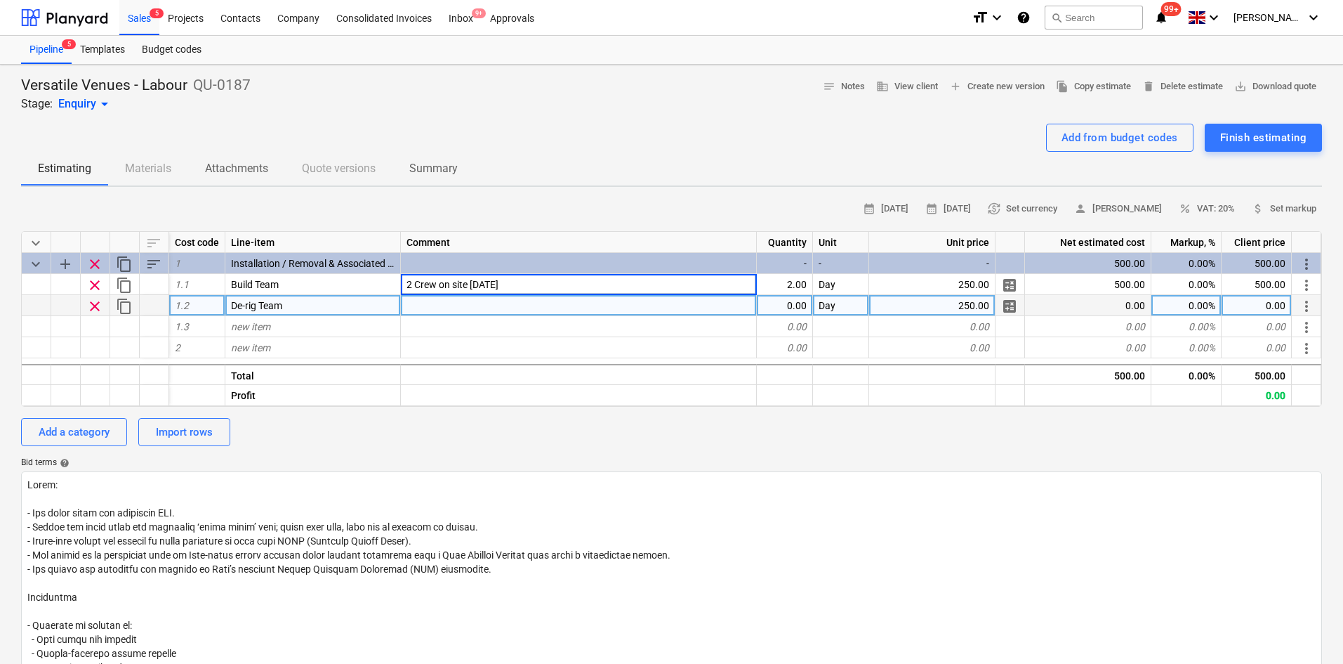
type textarea "x"
click at [471, 300] on div at bounding box center [579, 305] width 356 height 21
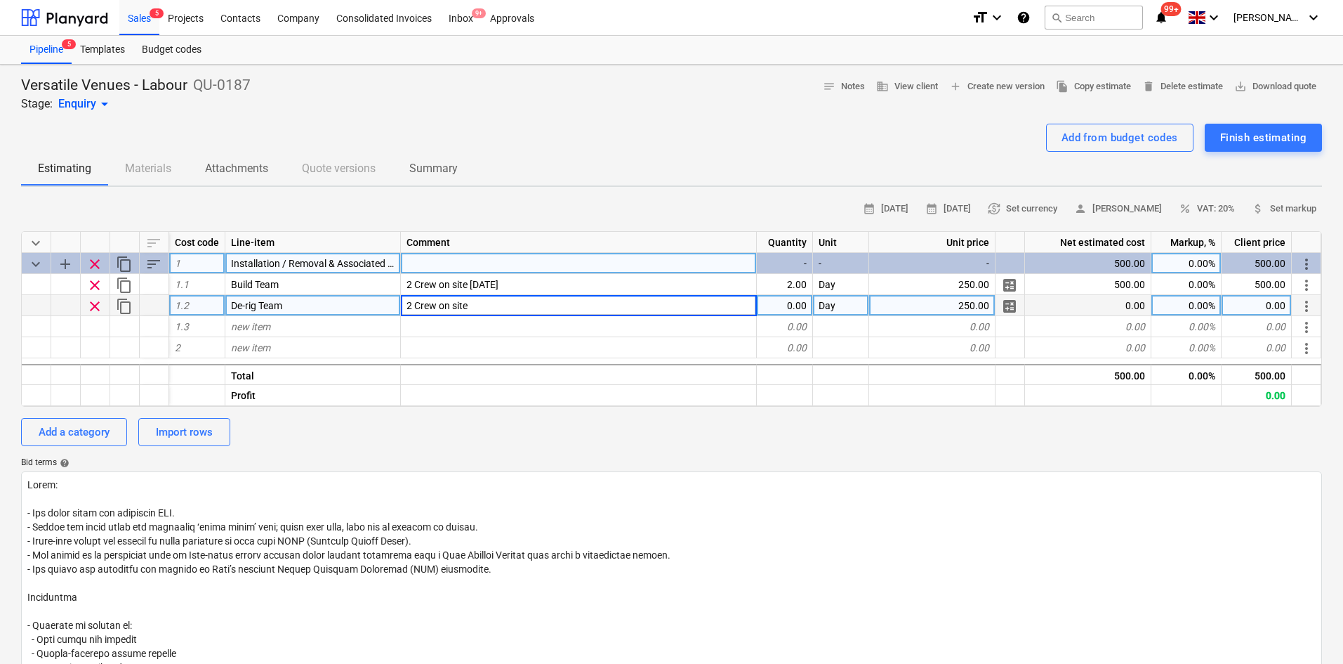
type input "2 Crew on site"
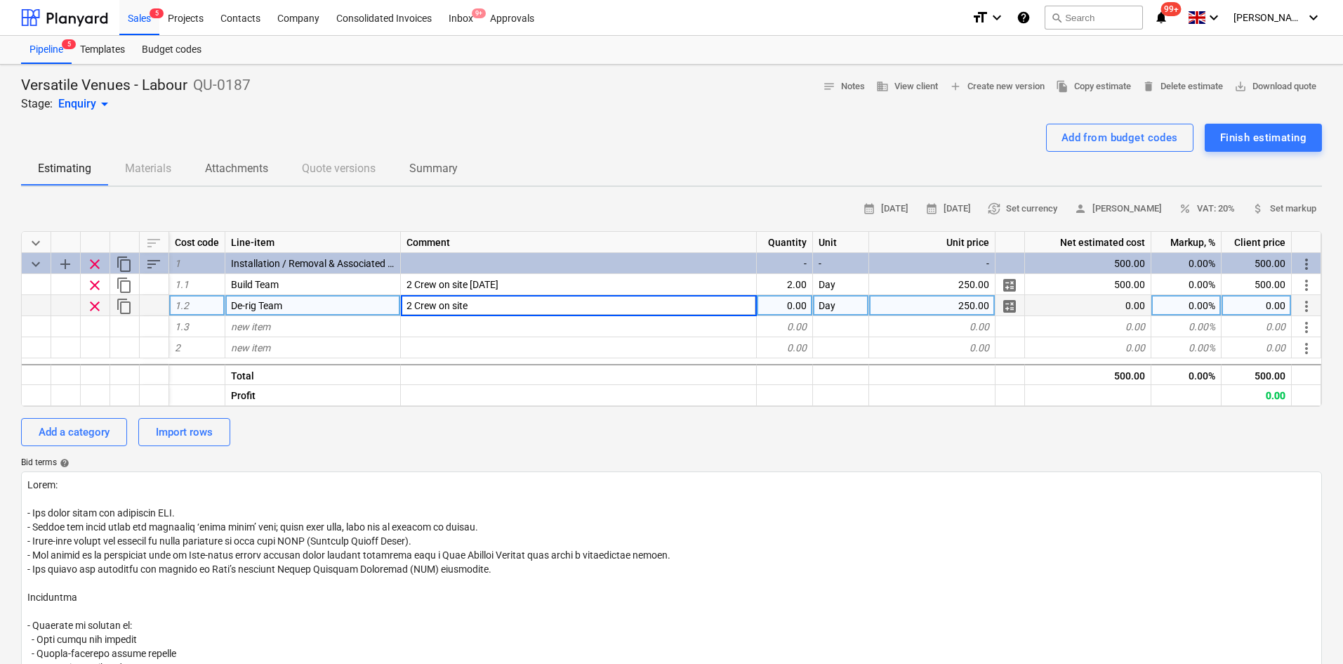
type textarea "x"
click at [554, 314] on div "2 Crew on site" at bounding box center [579, 305] width 356 height 21
click at [553, 305] on input "2 Crew on site" at bounding box center [578, 305] width 355 height 20
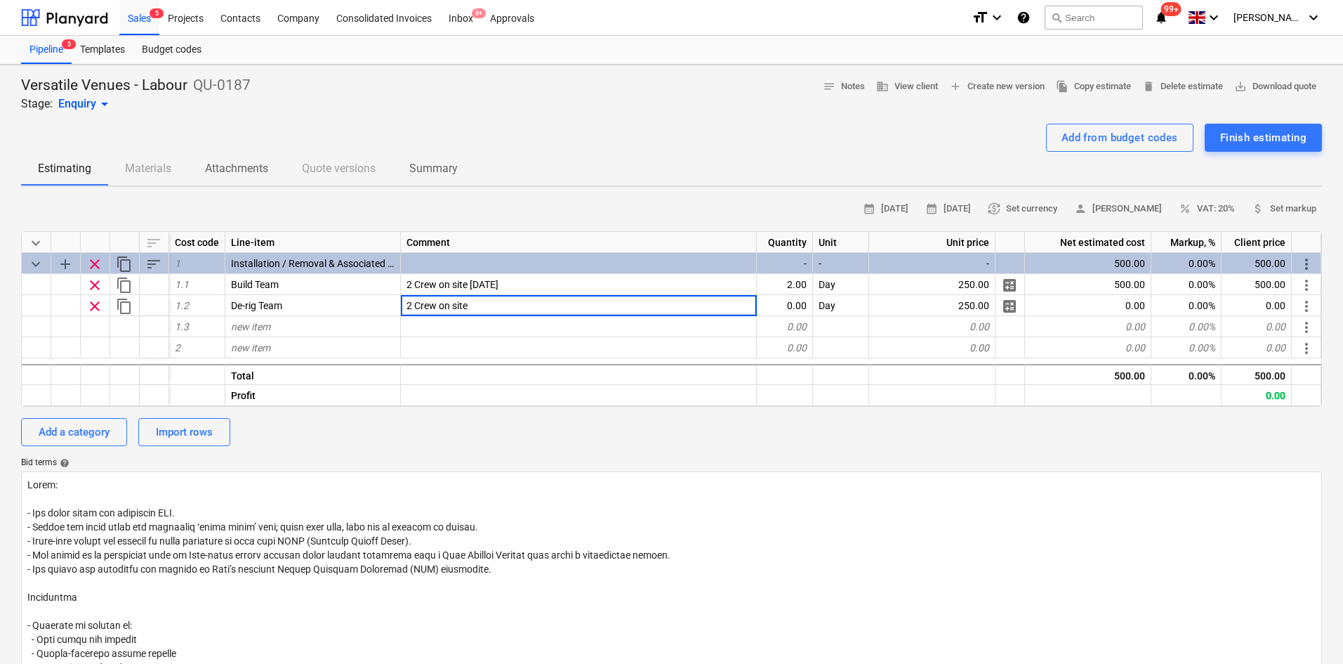
type input "2 Crew on site [DATE]"
type textarea "x"
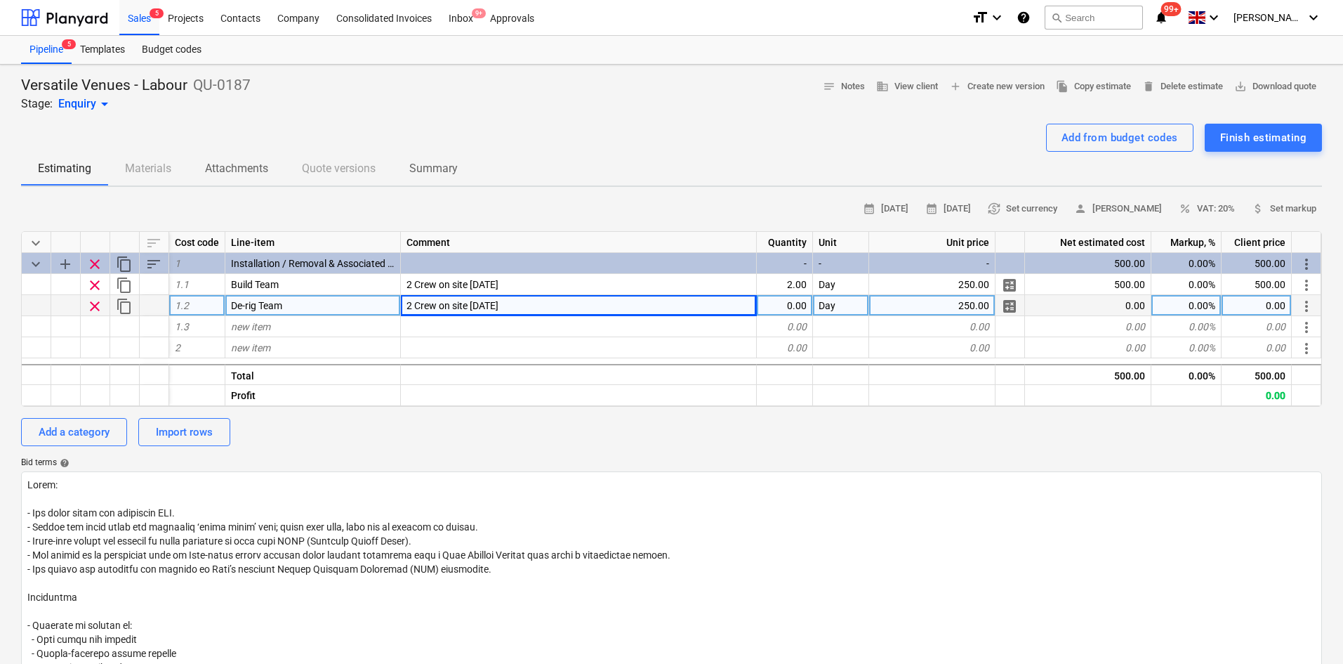
click at [467, 304] on span "2 Crew on site [DATE]" at bounding box center [453, 305] width 92 height 11
click at [474, 306] on input "2 Crew on site [DATE]" at bounding box center [578, 305] width 355 height 20
click at [473, 305] on input "2 Crew on site [DATE]" at bounding box center [578, 305] width 355 height 20
click at [533, 305] on input "2 Crew on site [DATE]" at bounding box center [578, 305] width 355 height 20
click at [539, 307] on input "2 Crew on site [DATE]" at bounding box center [578, 305] width 355 height 20
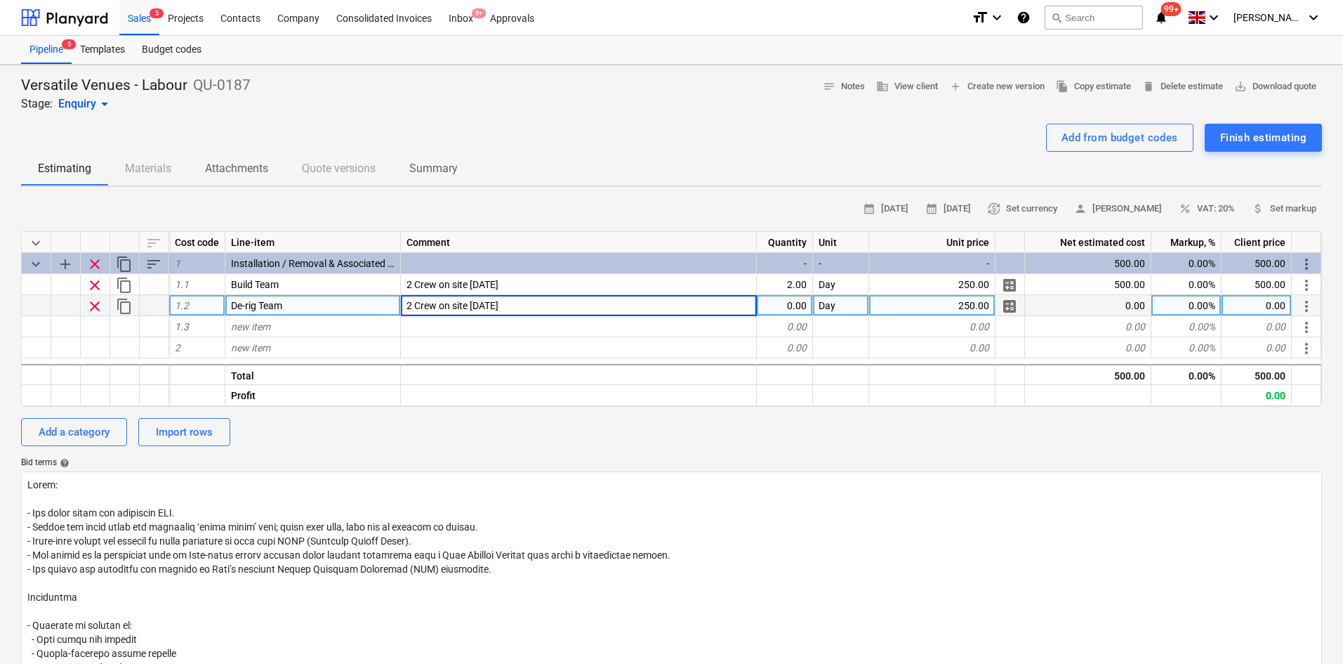
click at [537, 306] on input "2 Crew on site [DATE]" at bounding box center [578, 305] width 355 height 20
type input "2 Crew on site [DATE]"
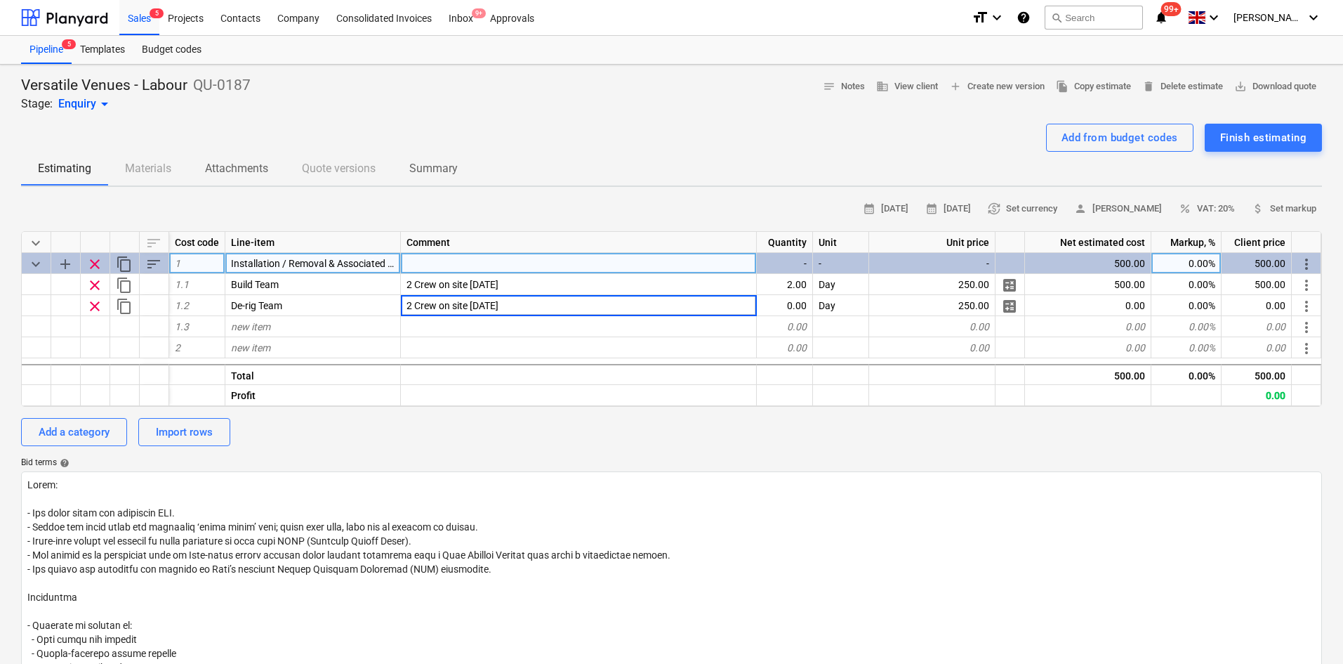
drag, startPoint x: 510, startPoint y: 314, endPoint x: 720, endPoint y: 258, distance: 217.2
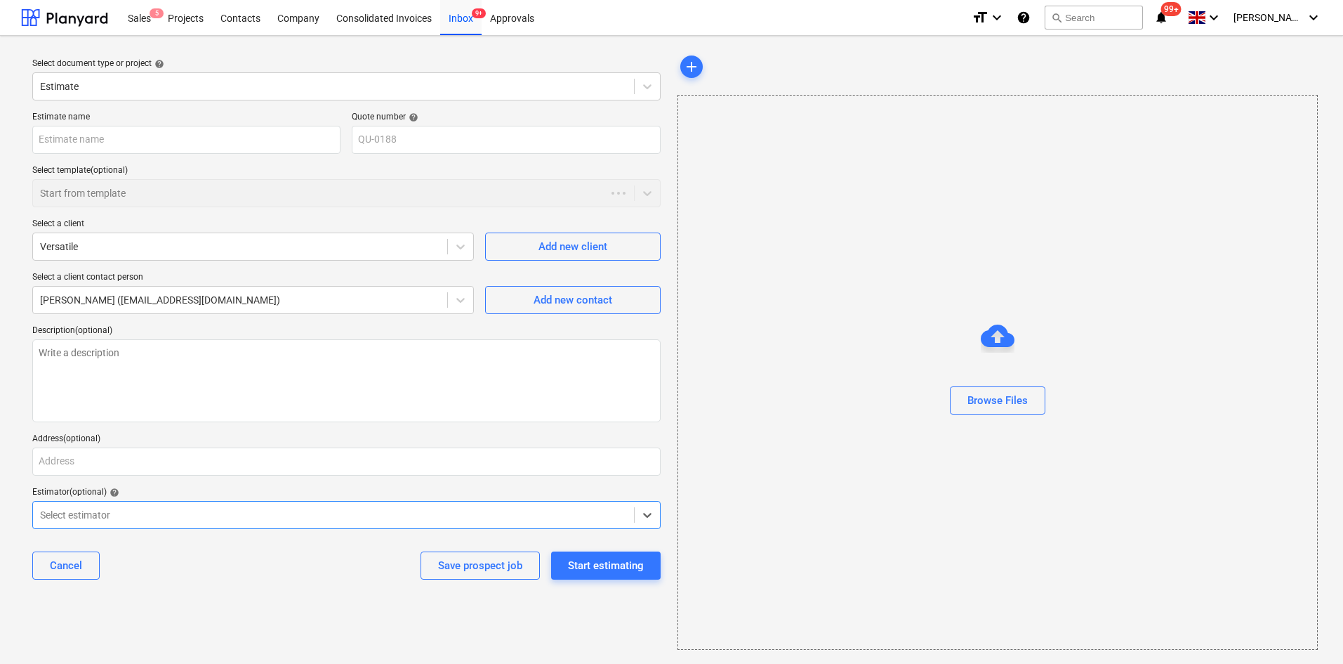
scroll to position [3, 0]
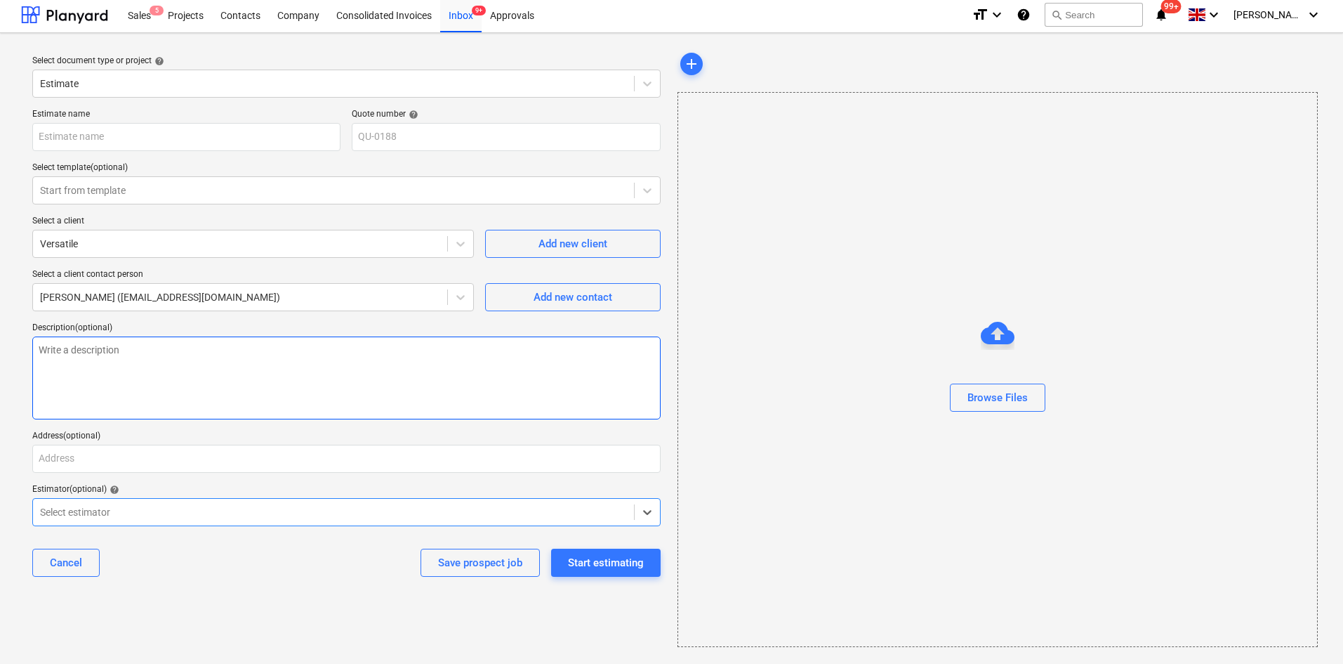
drag, startPoint x: 560, startPoint y: 414, endPoint x: 575, endPoint y: 425, distance: 18.7
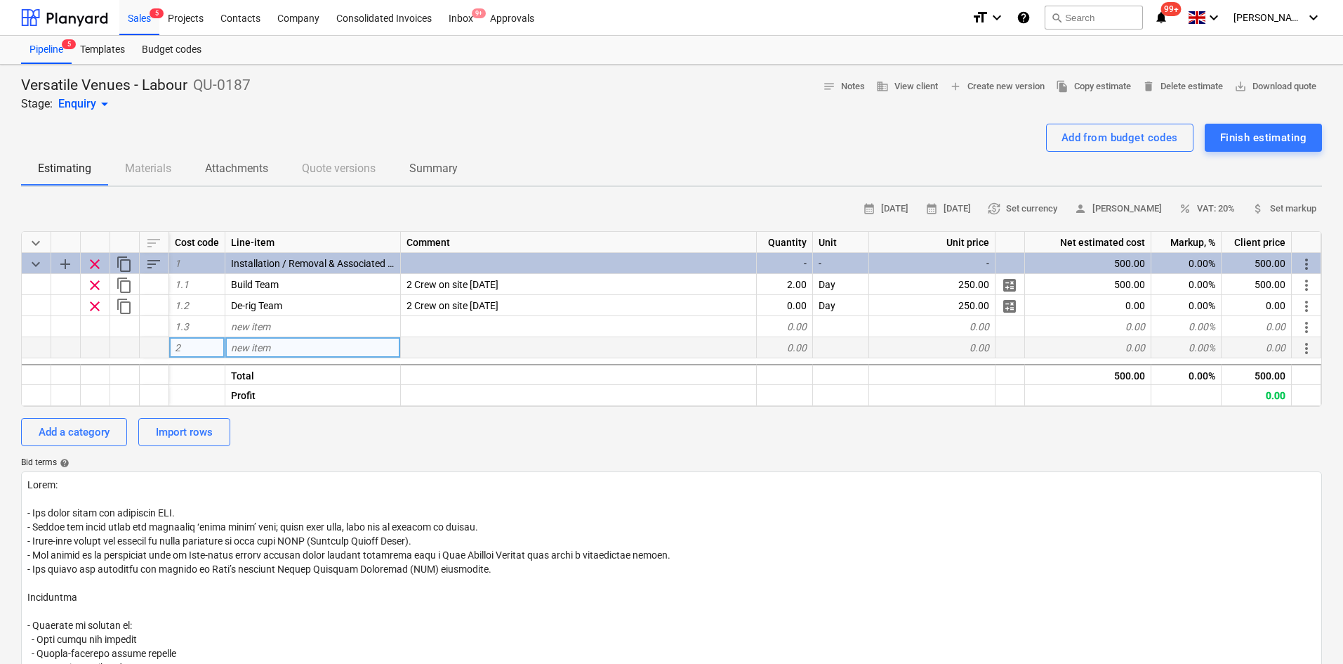
type textarea "x"
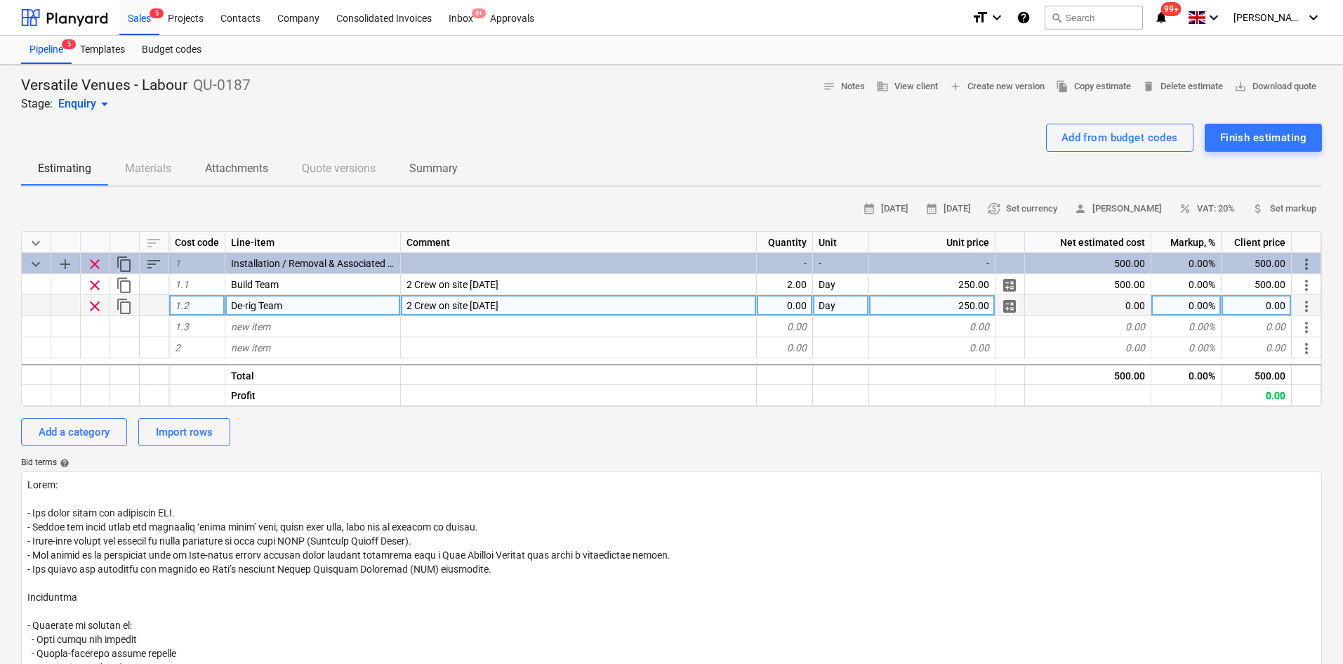
click at [775, 300] on div "0.00" at bounding box center [785, 305] width 56 height 21
type input "2"
type textarea "x"
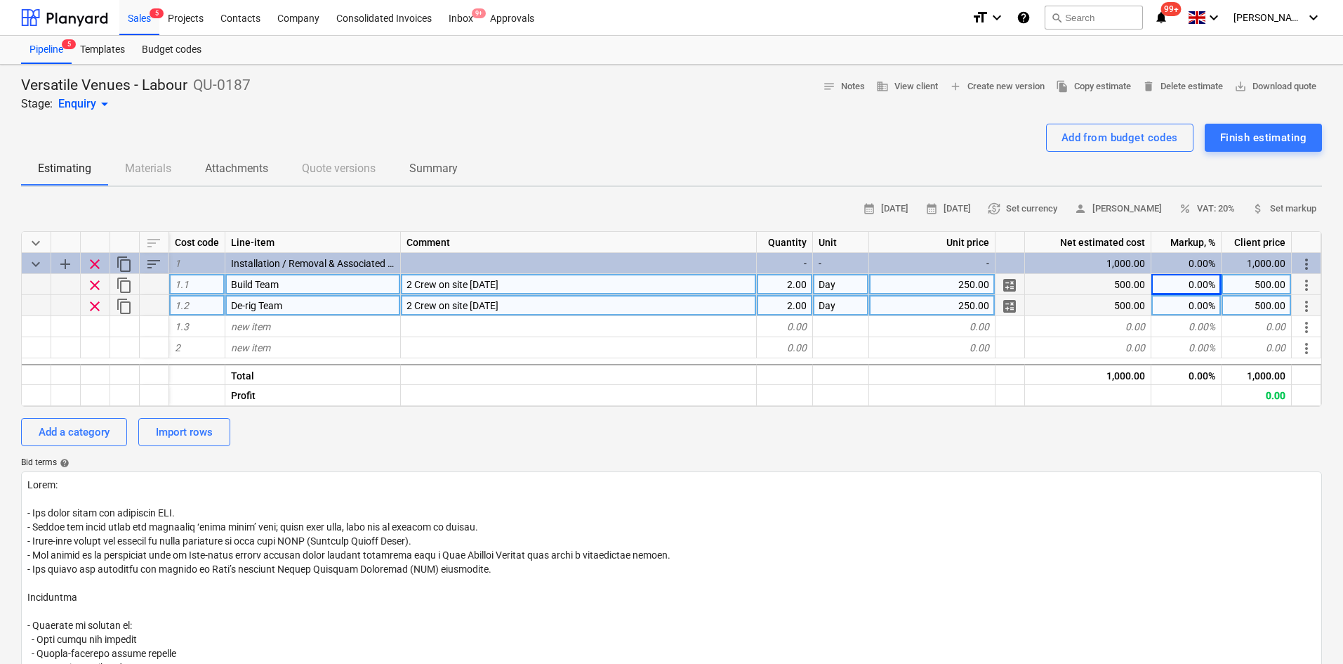
click at [1204, 289] on div "0.00%" at bounding box center [1187, 284] width 70 height 21
type input "3"
type textarea "x"
type input "30"
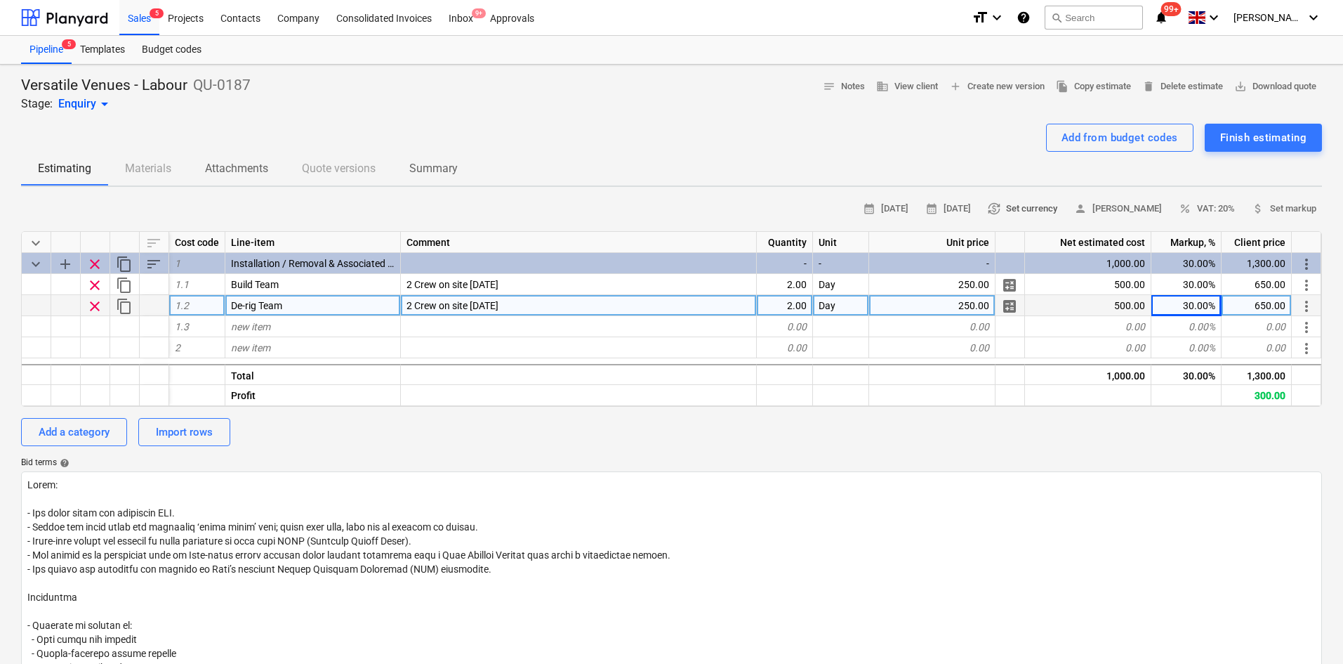
click at [1051, 209] on span "currency_exchange Set currency" at bounding box center [1023, 209] width 70 height 16
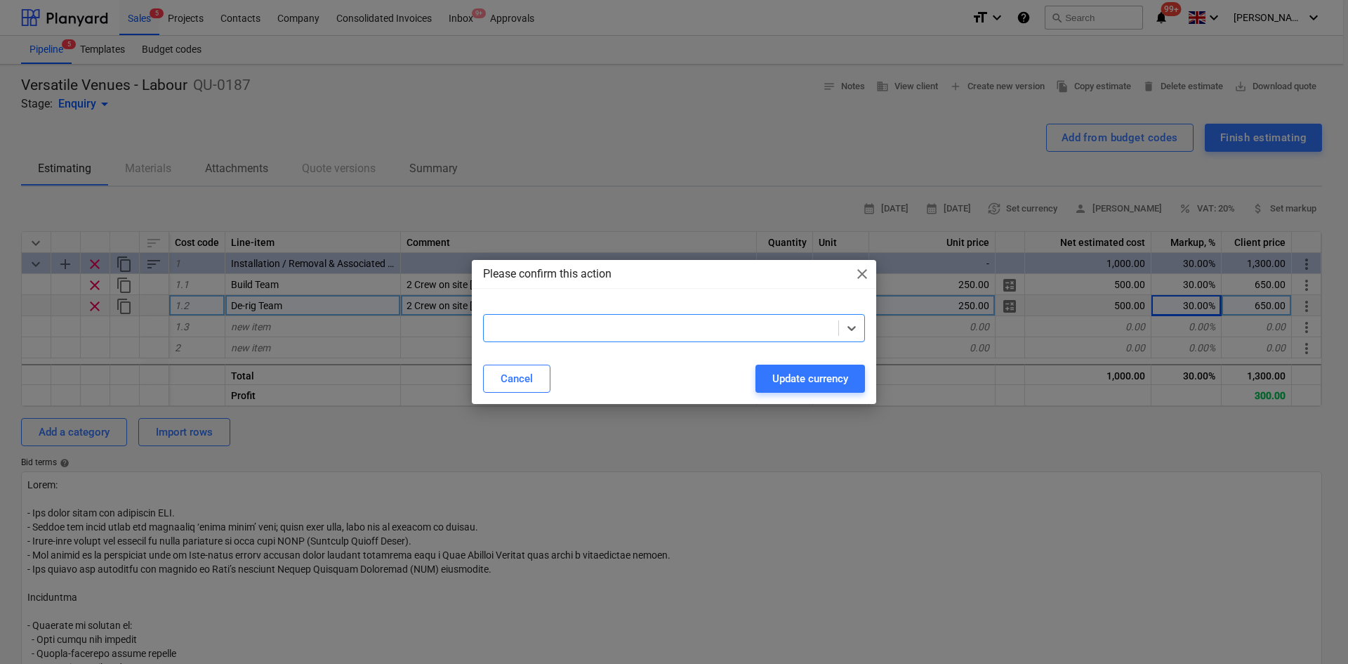
click at [683, 332] on div at bounding box center [661, 328] width 341 height 14
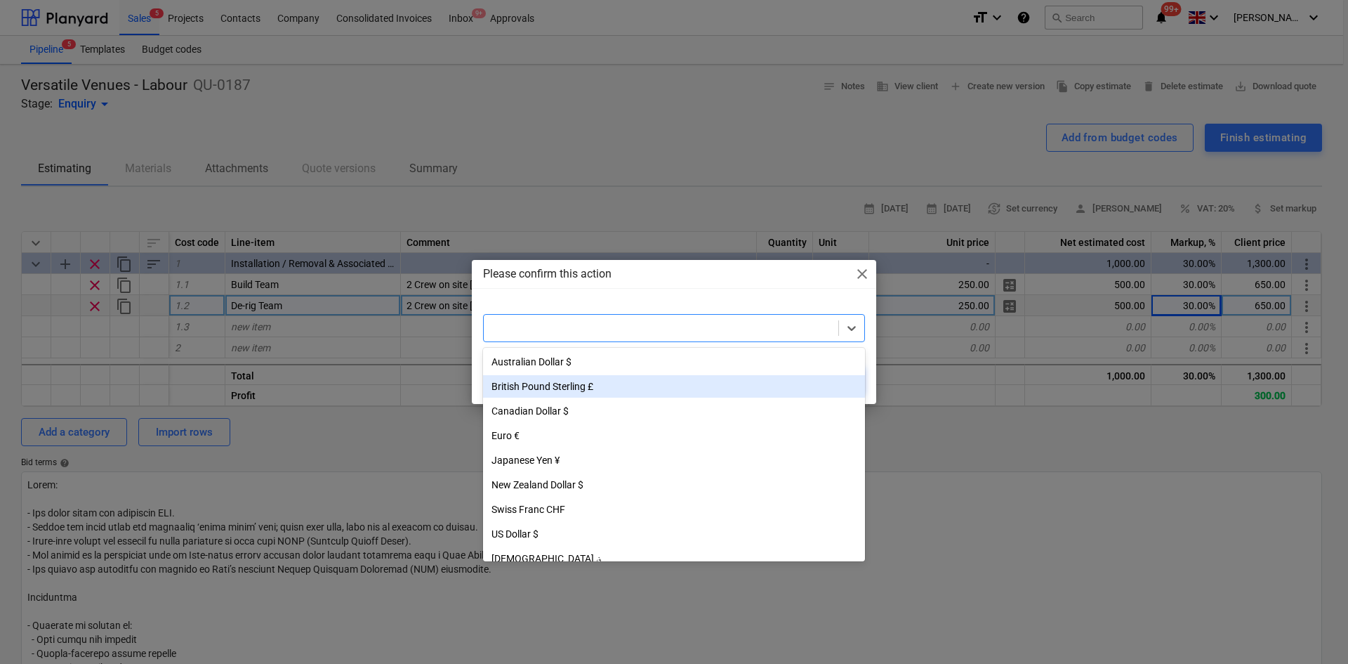
click at [555, 387] on div "British Pound Sterling £" at bounding box center [674, 386] width 382 height 22
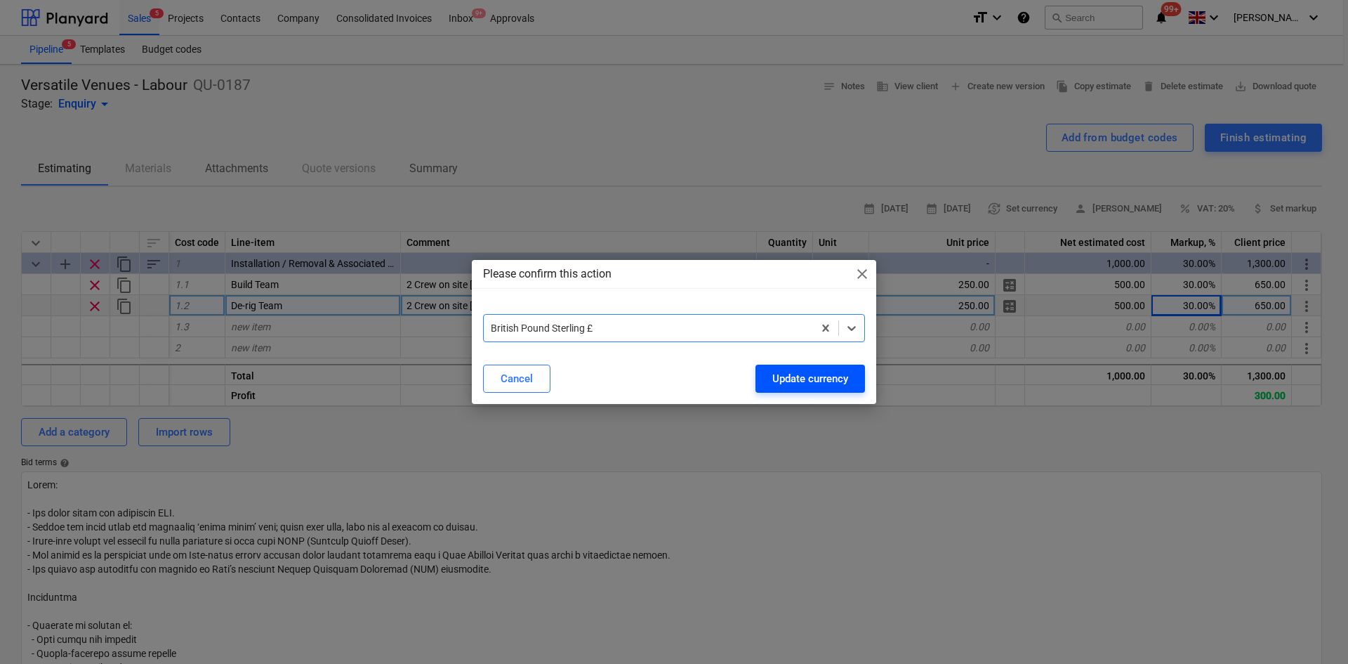
click at [789, 376] on div "Update currency" at bounding box center [810, 378] width 76 height 18
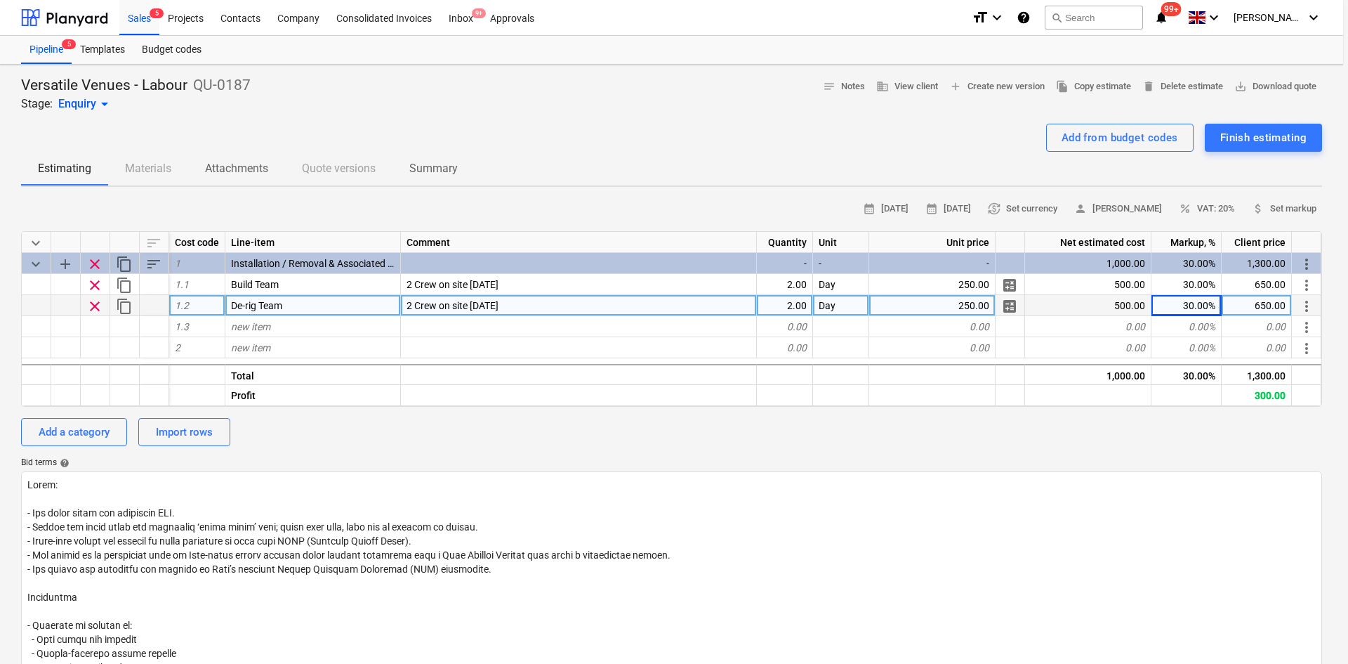
type textarea "x"
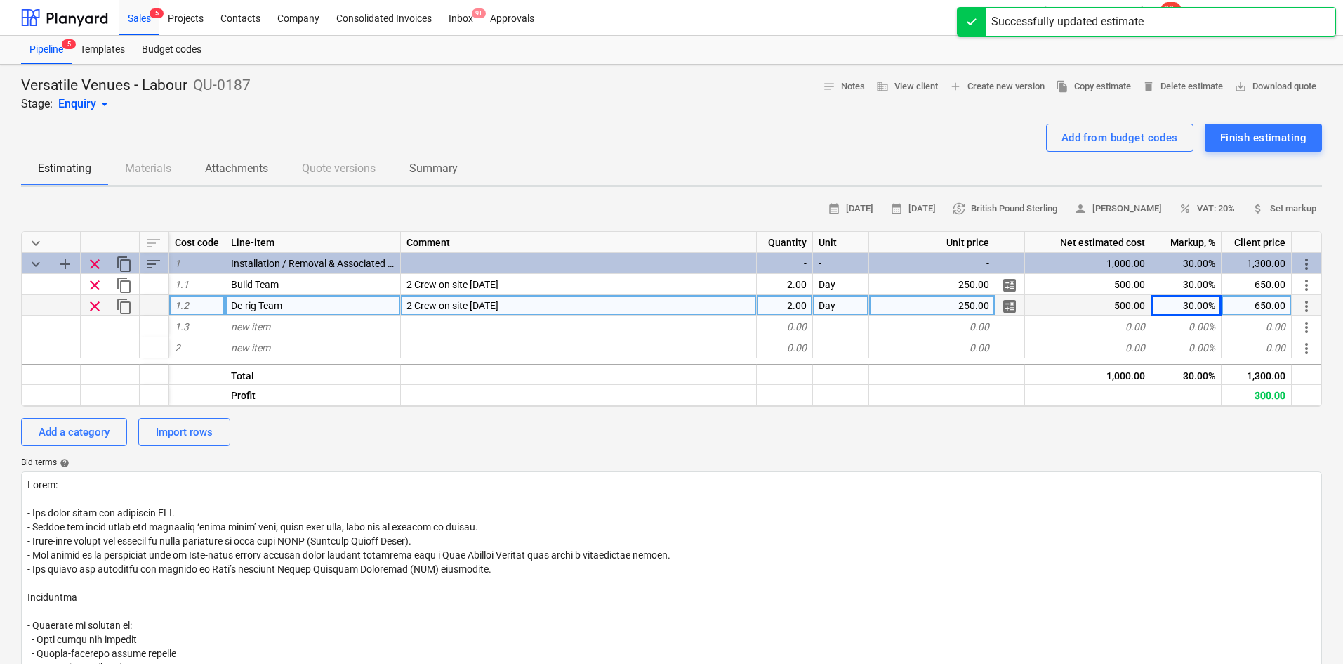
click at [1329, 95] on div "Versatile Venues - Labour QU-0187 Stage: Enquiry arrow_drop_down notes Notes bu…" at bounding box center [671, 542] width 1343 height 954
click at [1303, 89] on span "save_alt Download quote" at bounding box center [1276, 87] width 82 height 16
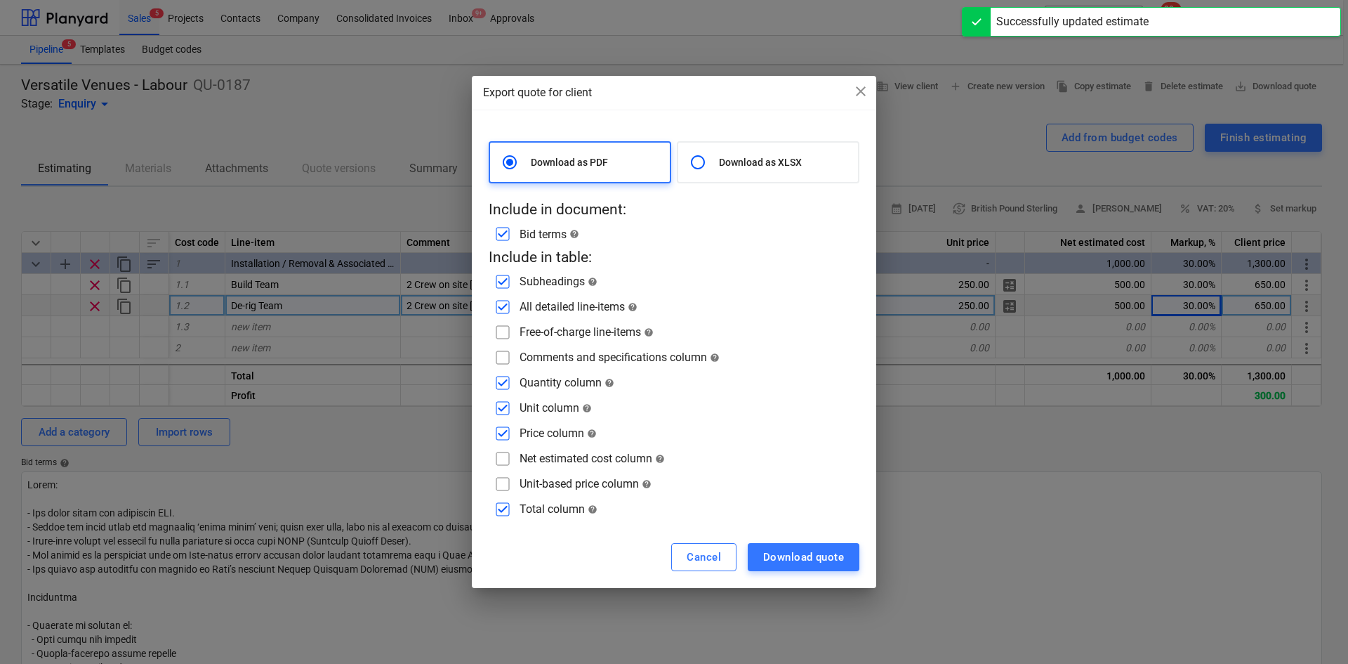
click at [508, 333] on input "checkbox" at bounding box center [503, 332] width 22 height 22
checkbox input "true"
click at [501, 356] on input "checkbox" at bounding box center [503, 357] width 22 height 22
checkbox input "true"
click at [502, 426] on input "checkbox" at bounding box center [503, 433] width 22 height 22
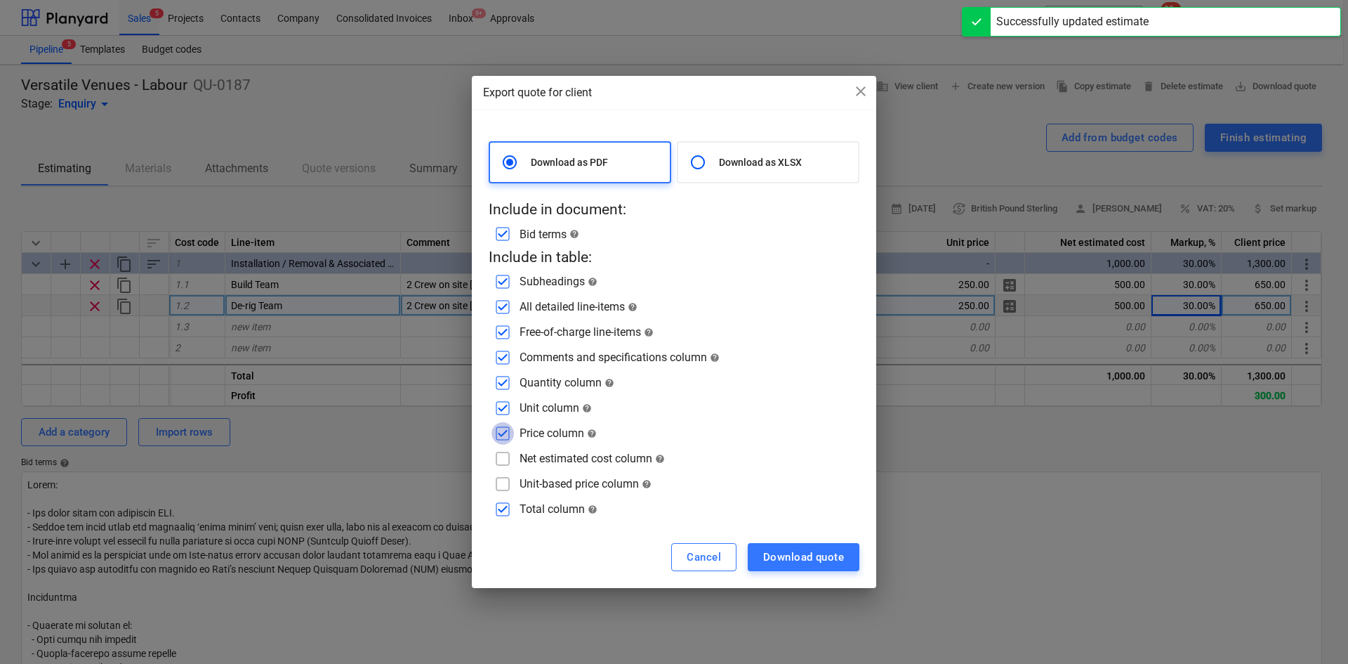
checkbox input "false"
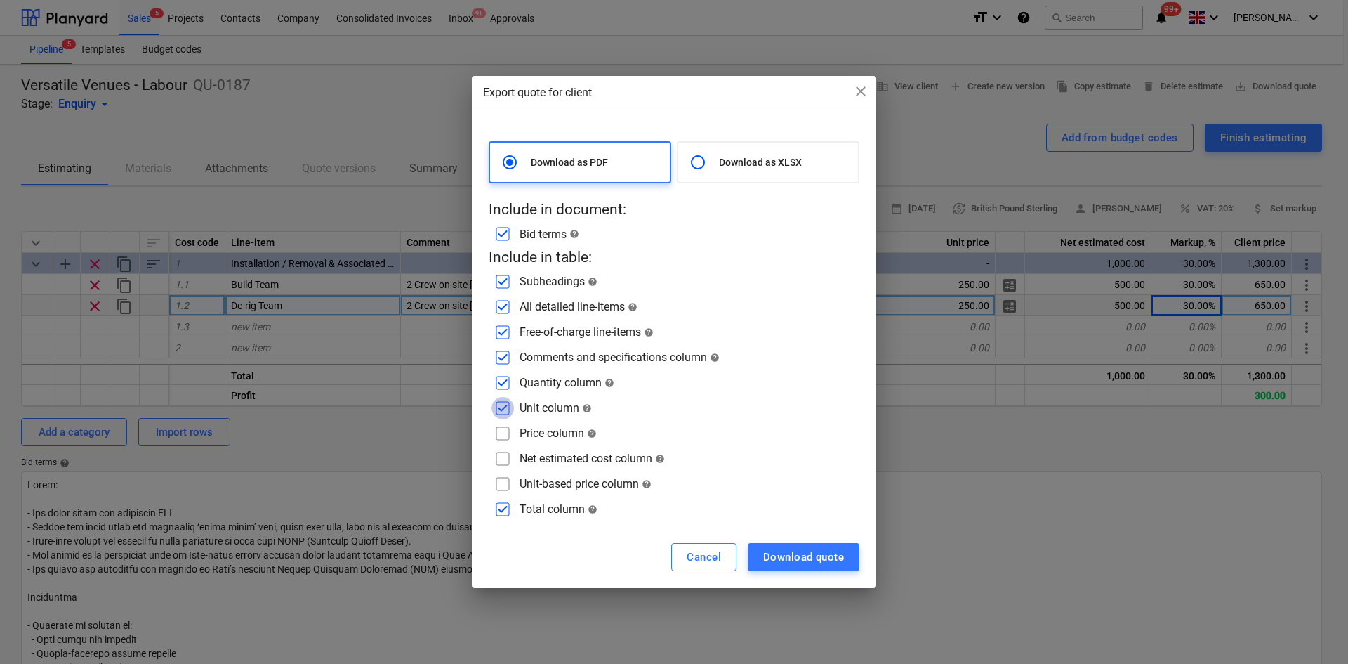
click at [504, 400] on input "checkbox" at bounding box center [503, 408] width 22 height 22
checkbox input "false"
click at [505, 386] on input "checkbox" at bounding box center [503, 383] width 22 height 22
checkbox input "false"
click at [799, 548] on div "Download quote" at bounding box center [803, 557] width 81 height 18
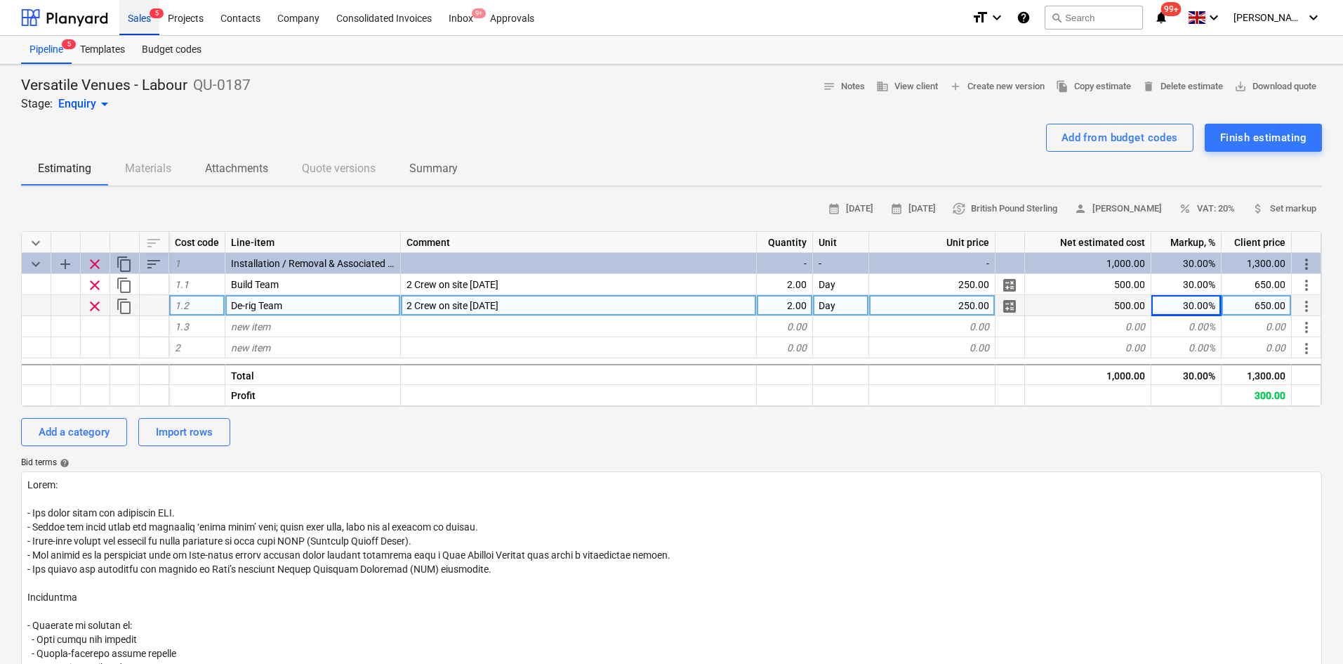
click at [136, 25] on div "Sales 5" at bounding box center [139, 17] width 40 height 36
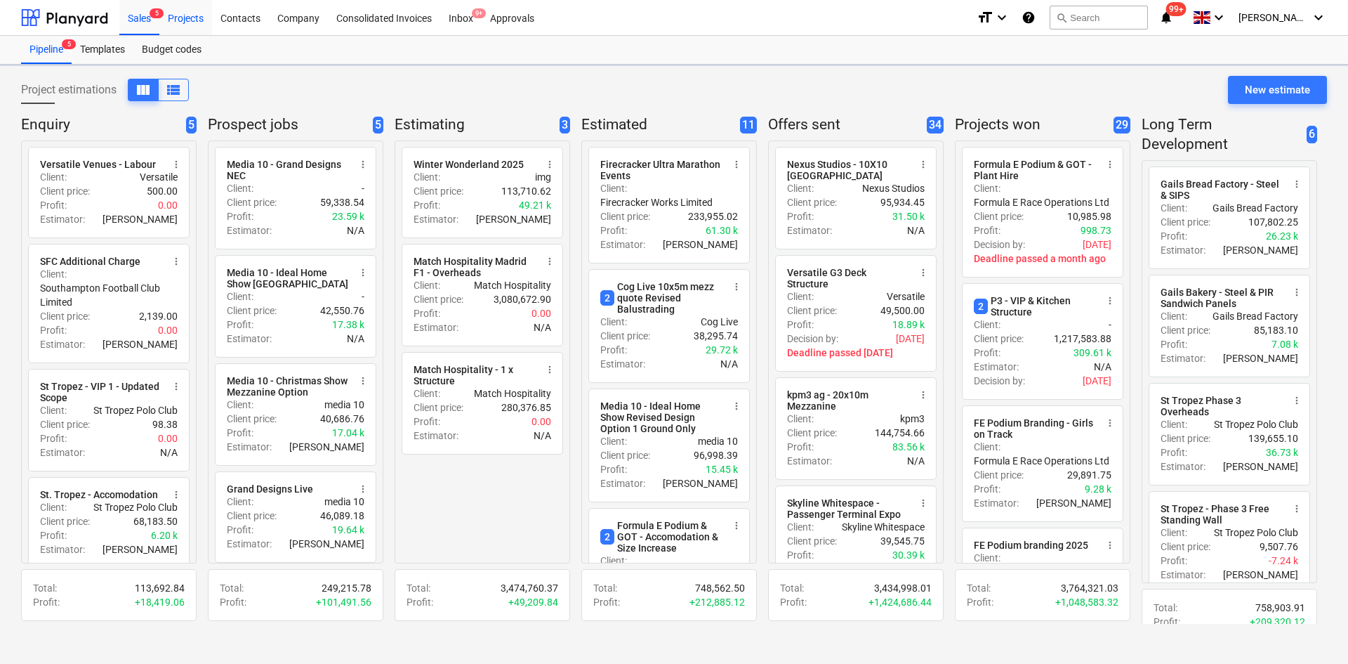
click at [196, 26] on div "Projects" at bounding box center [185, 17] width 53 height 36
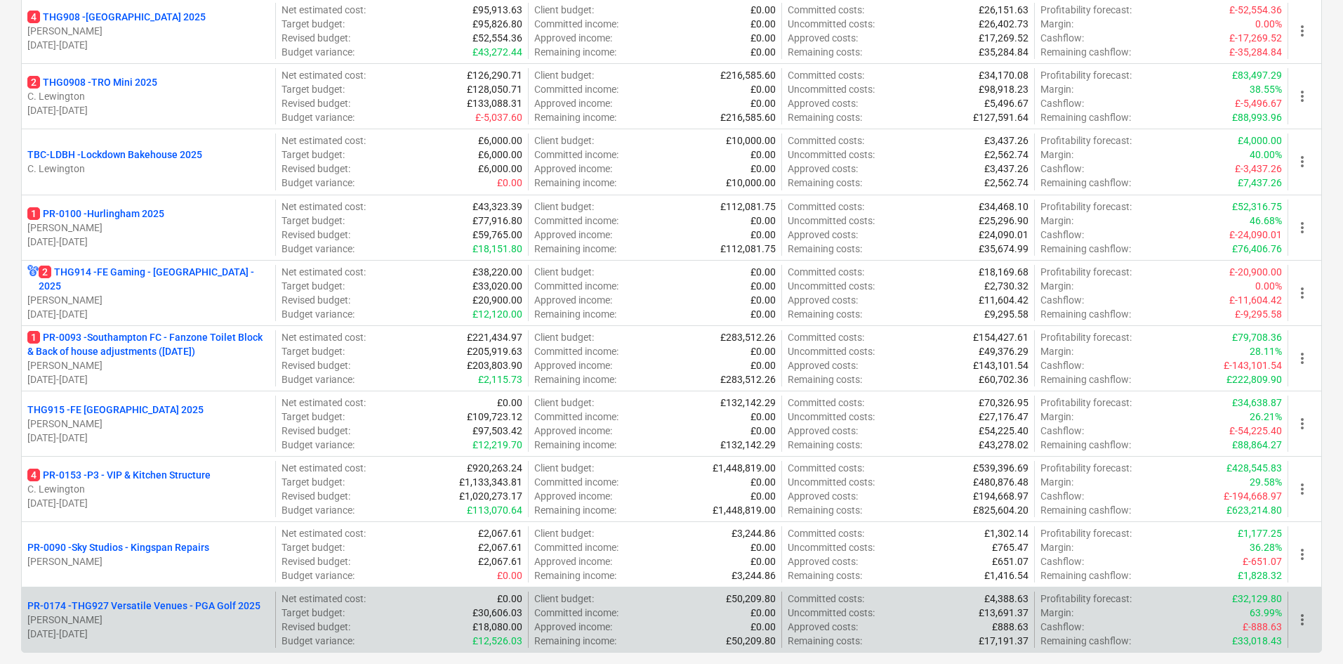
scroll to position [733, 0]
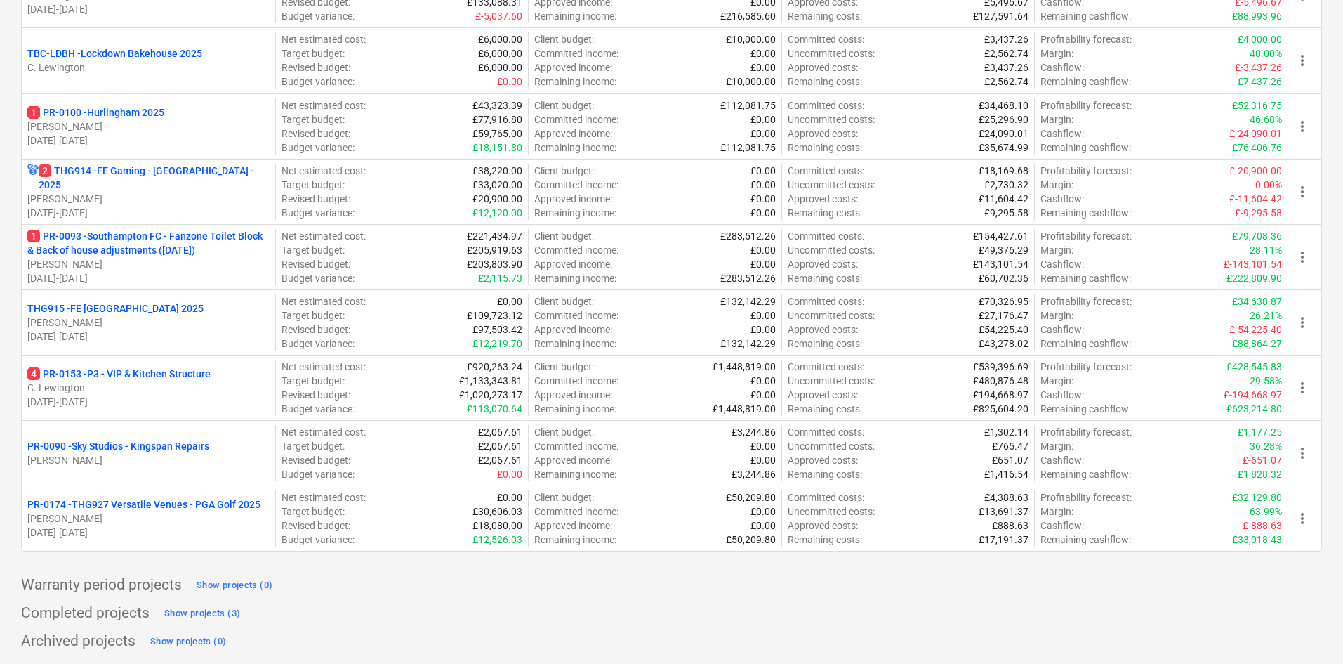
click at [185, 378] on p "4 PR-0153 - P3 - VIP & Kitchen Structure" at bounding box center [118, 374] width 183 height 14
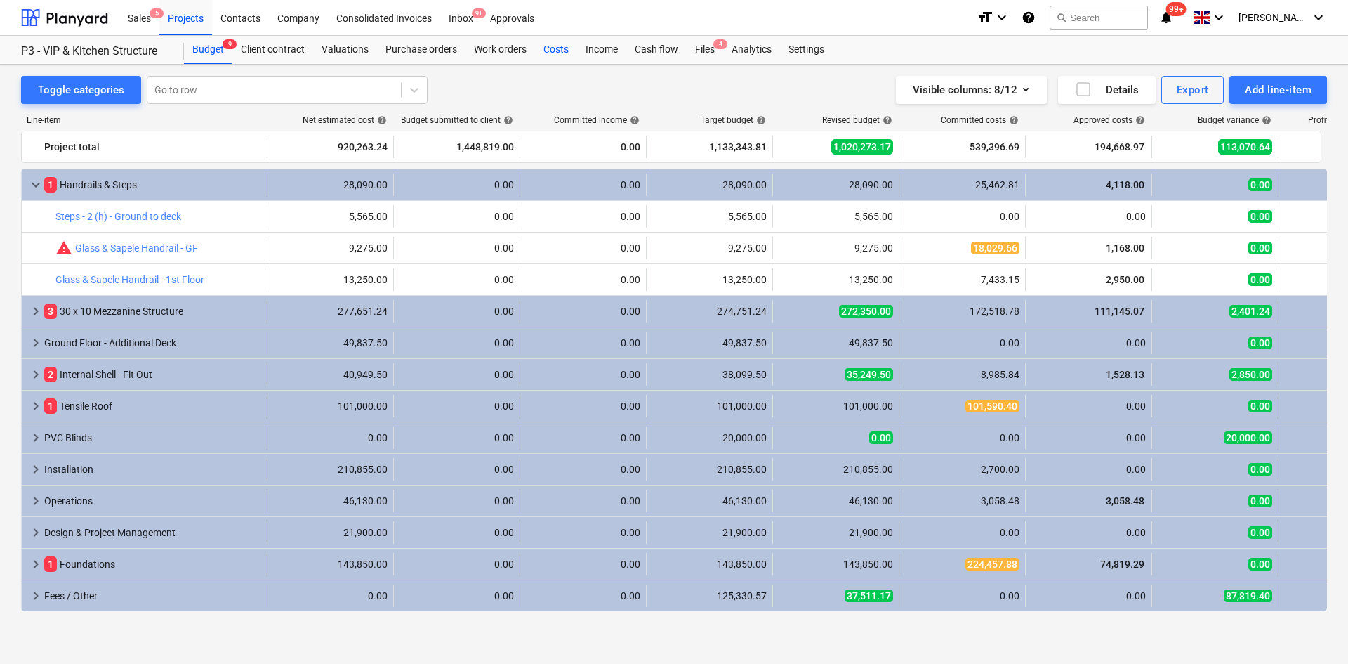
click at [555, 50] on div "Costs" at bounding box center [556, 50] width 42 height 28
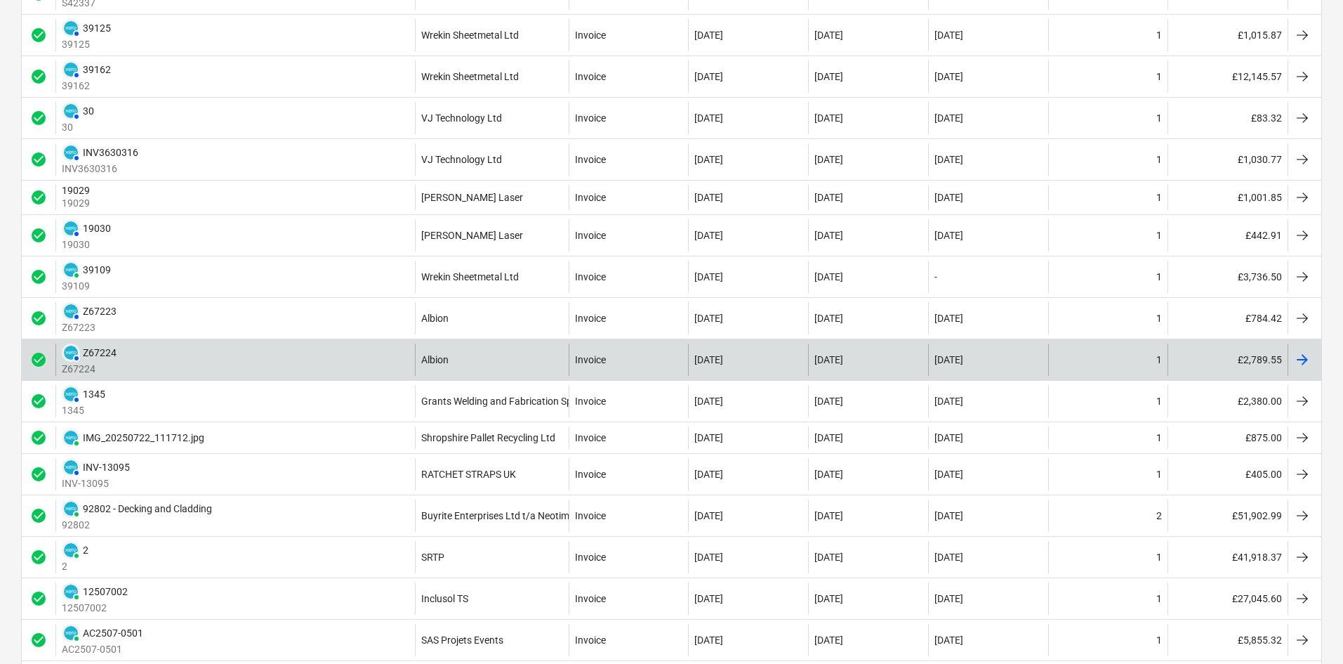
scroll to position [763, 0]
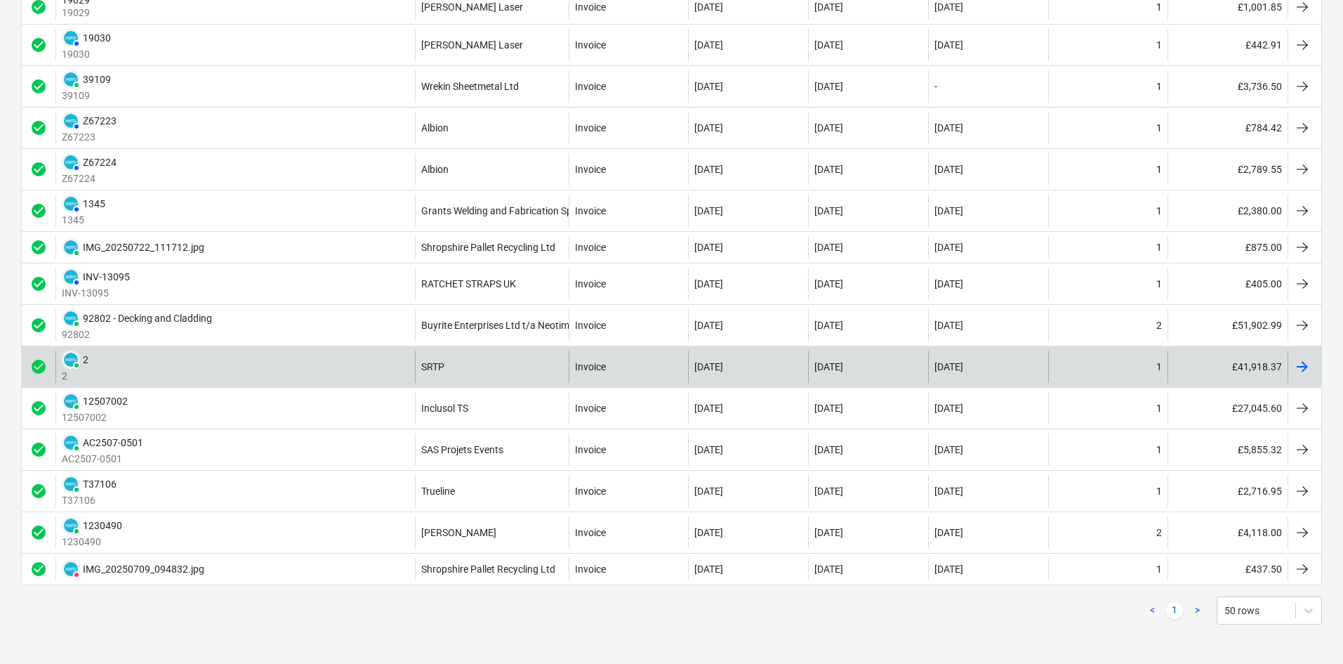
click at [483, 377] on div "SRTP" at bounding box center [492, 366] width 154 height 32
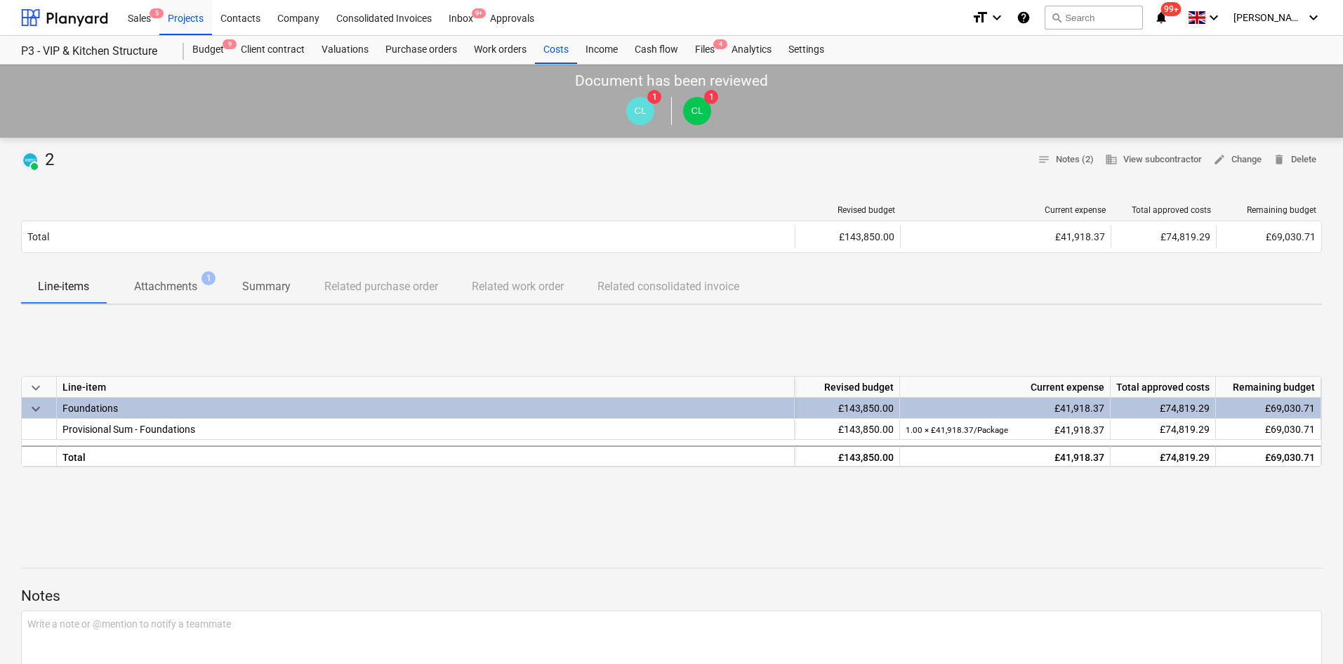
click at [174, 272] on button "Attachments 1" at bounding box center [165, 287] width 119 height 34
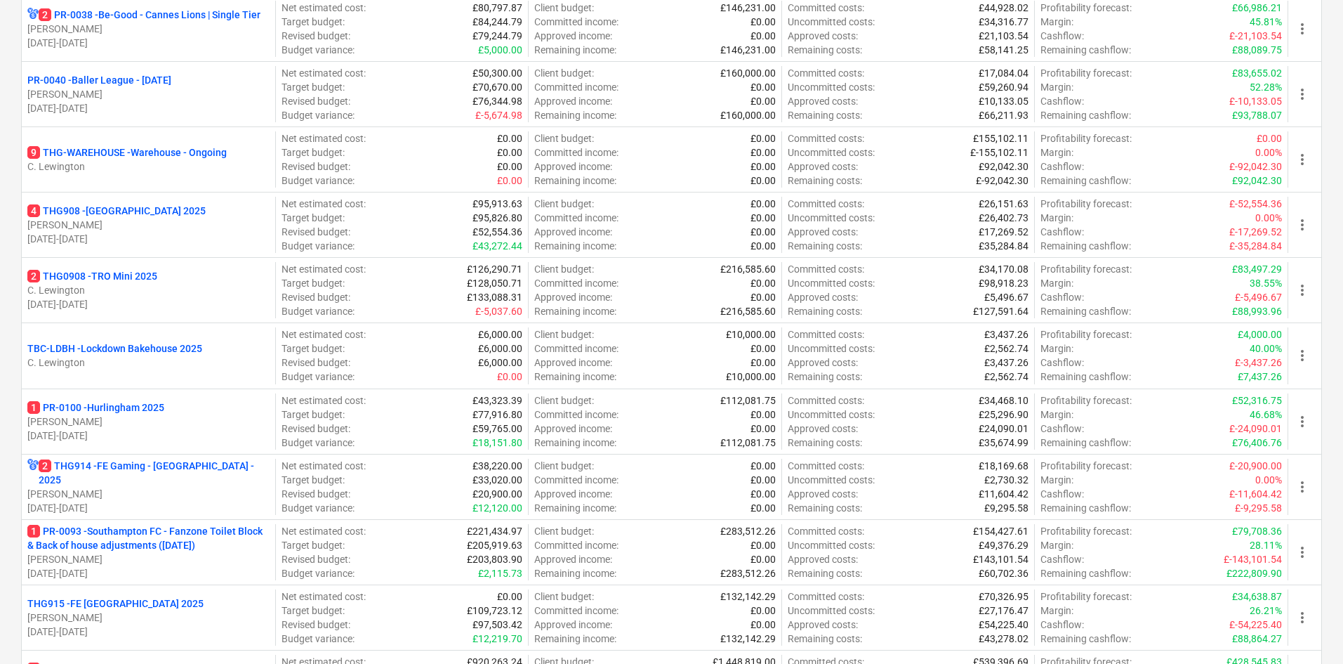
scroll to position [733, 0]
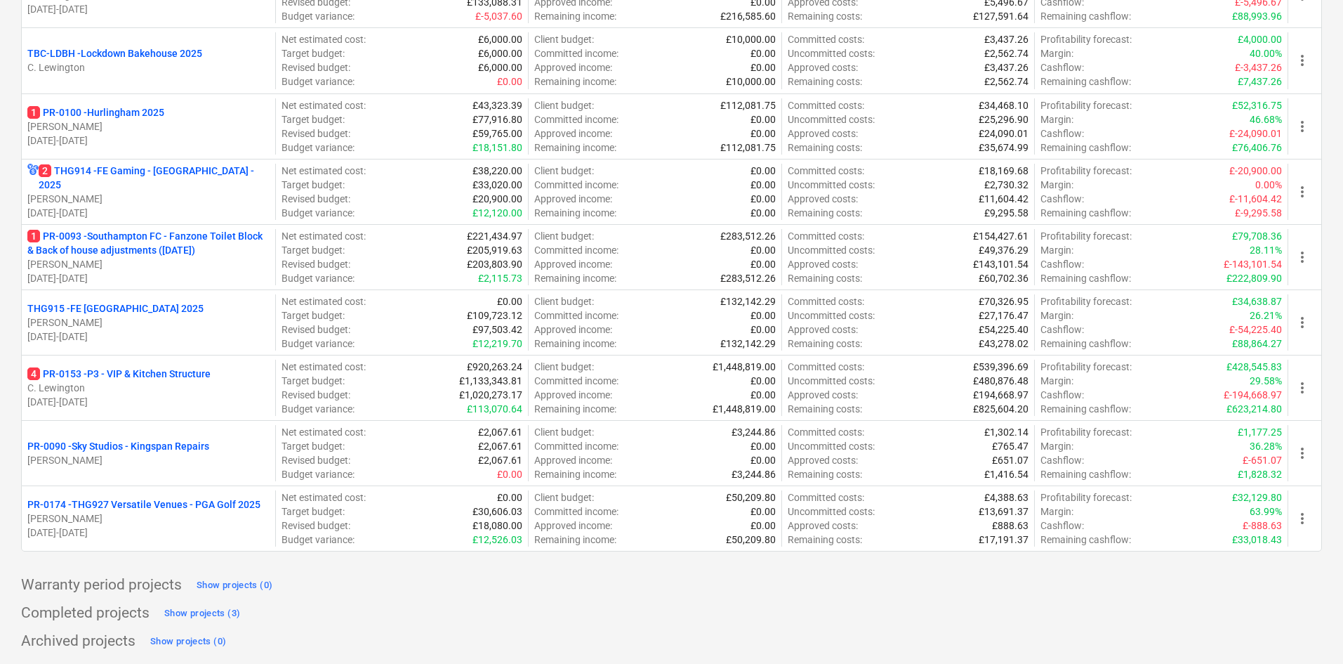
click at [161, 388] on p "C. Lewington" at bounding box center [148, 388] width 242 height 14
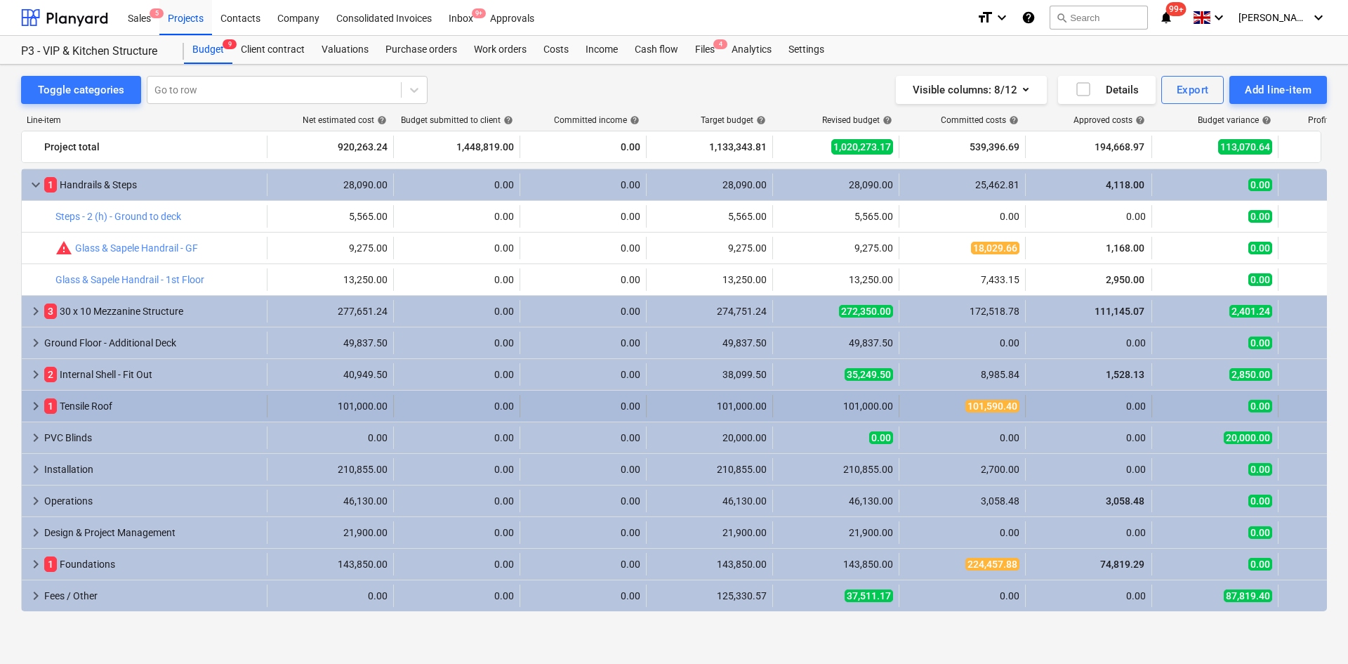
click at [33, 407] on span "keyboard_arrow_right" at bounding box center [35, 405] width 17 height 17
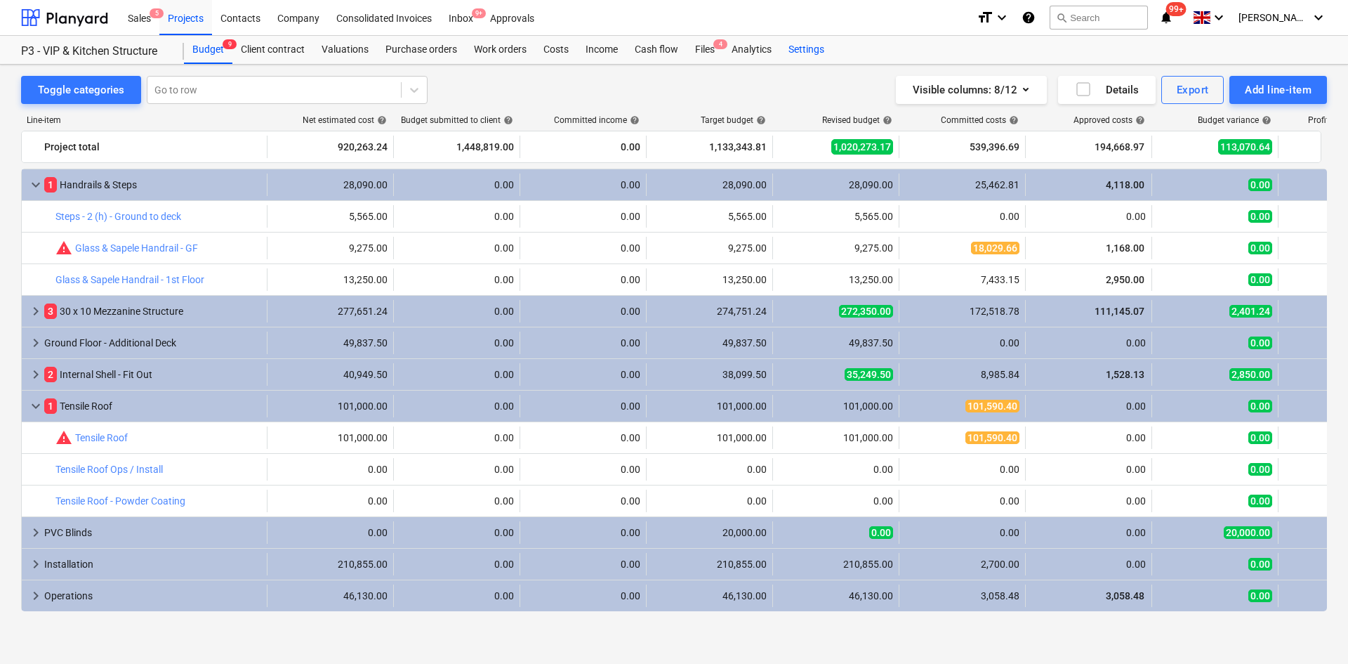
click at [815, 55] on div "Settings" at bounding box center [806, 50] width 53 height 28
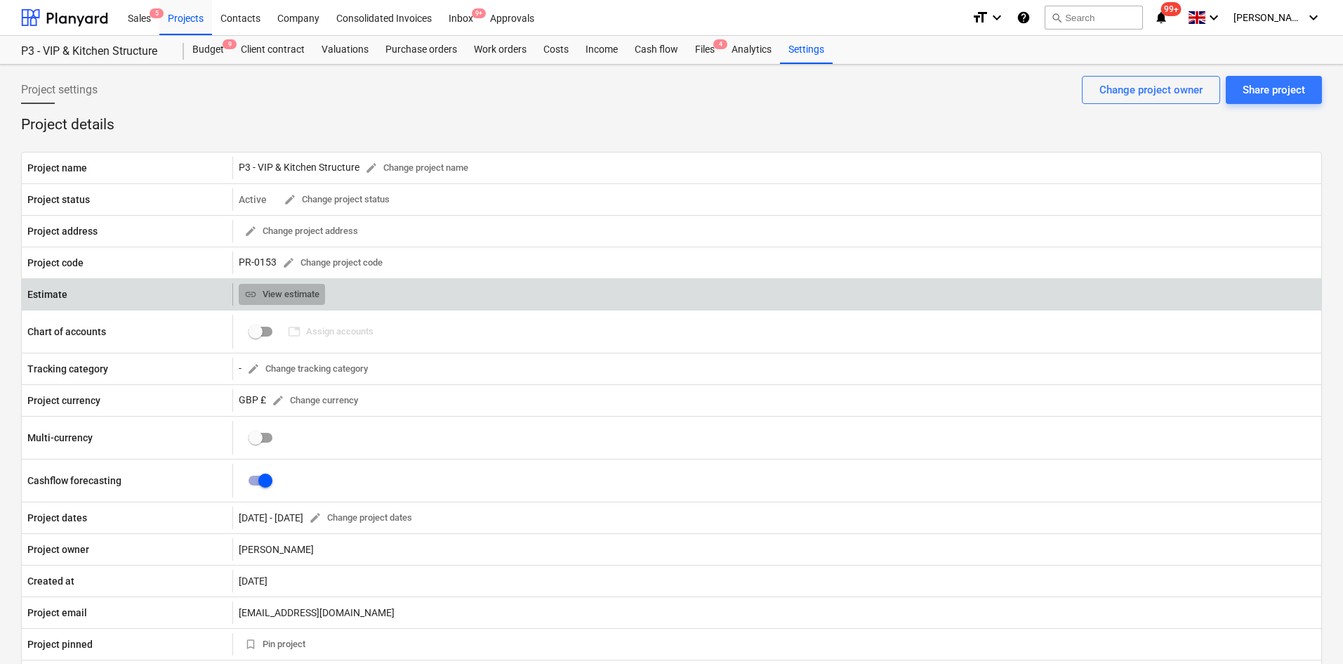
click at [302, 294] on span "link View estimate" at bounding box center [281, 295] width 75 height 16
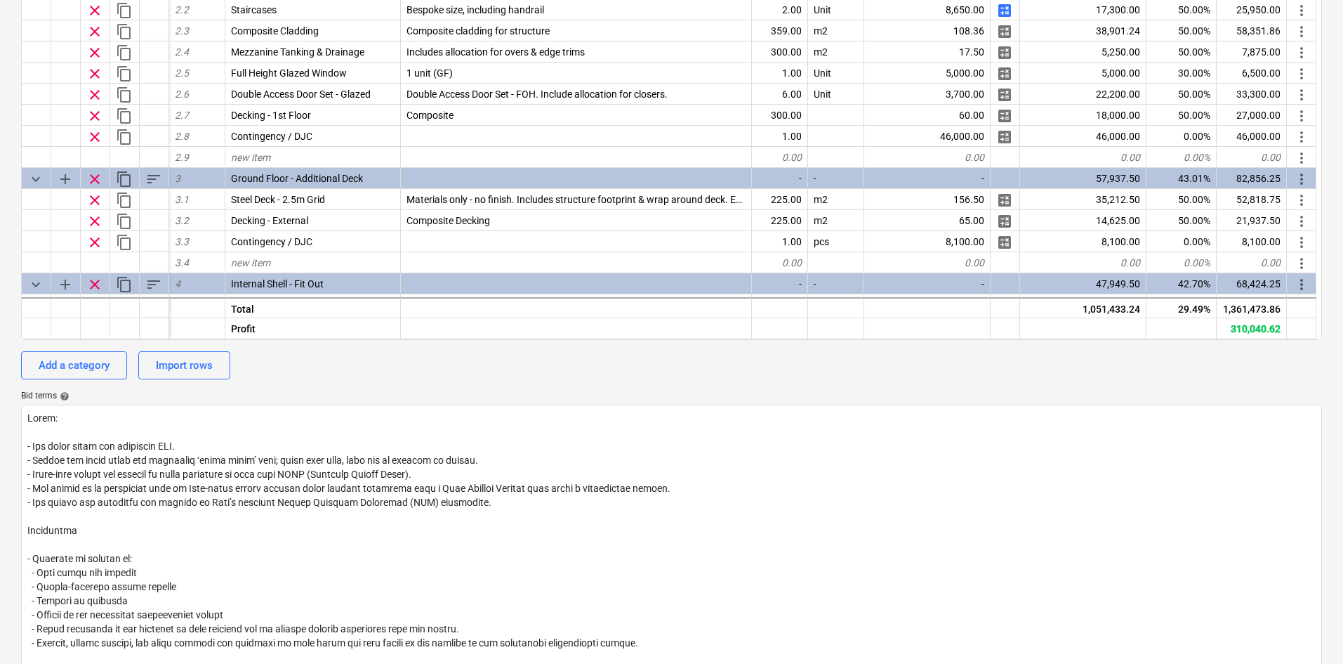
type textarea "x"
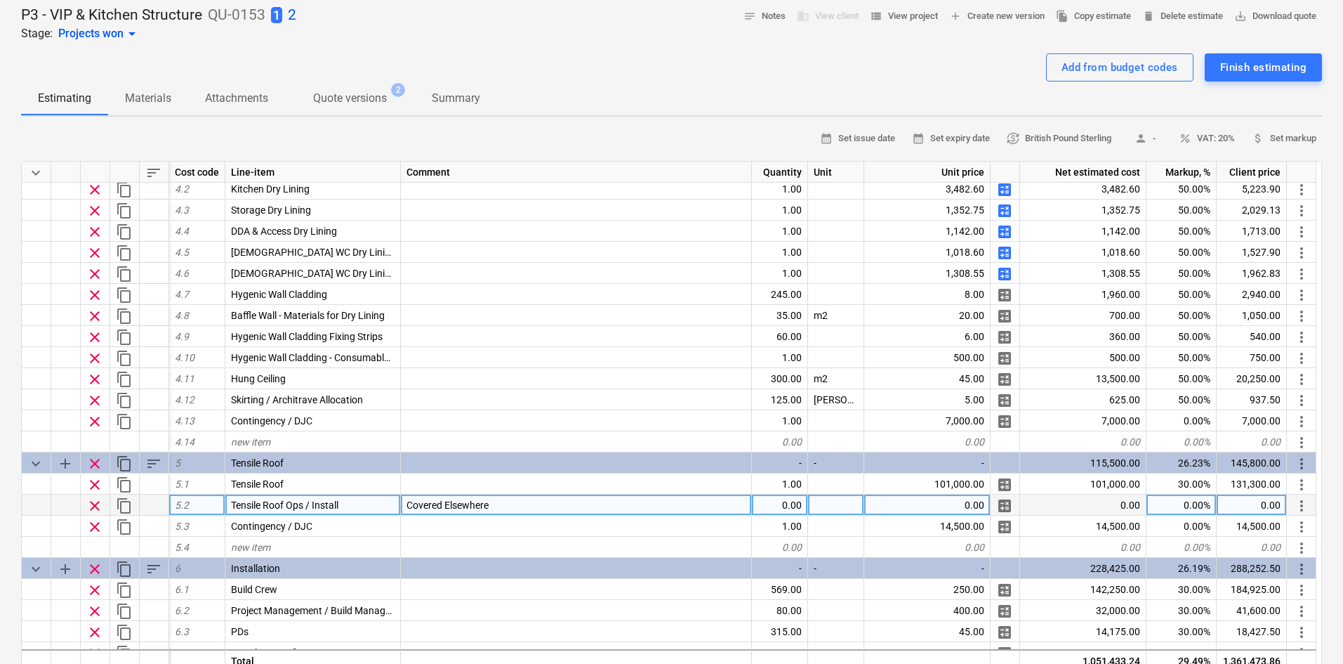
scroll to position [492, 0]
